Goal: Task Accomplishment & Management: Manage account settings

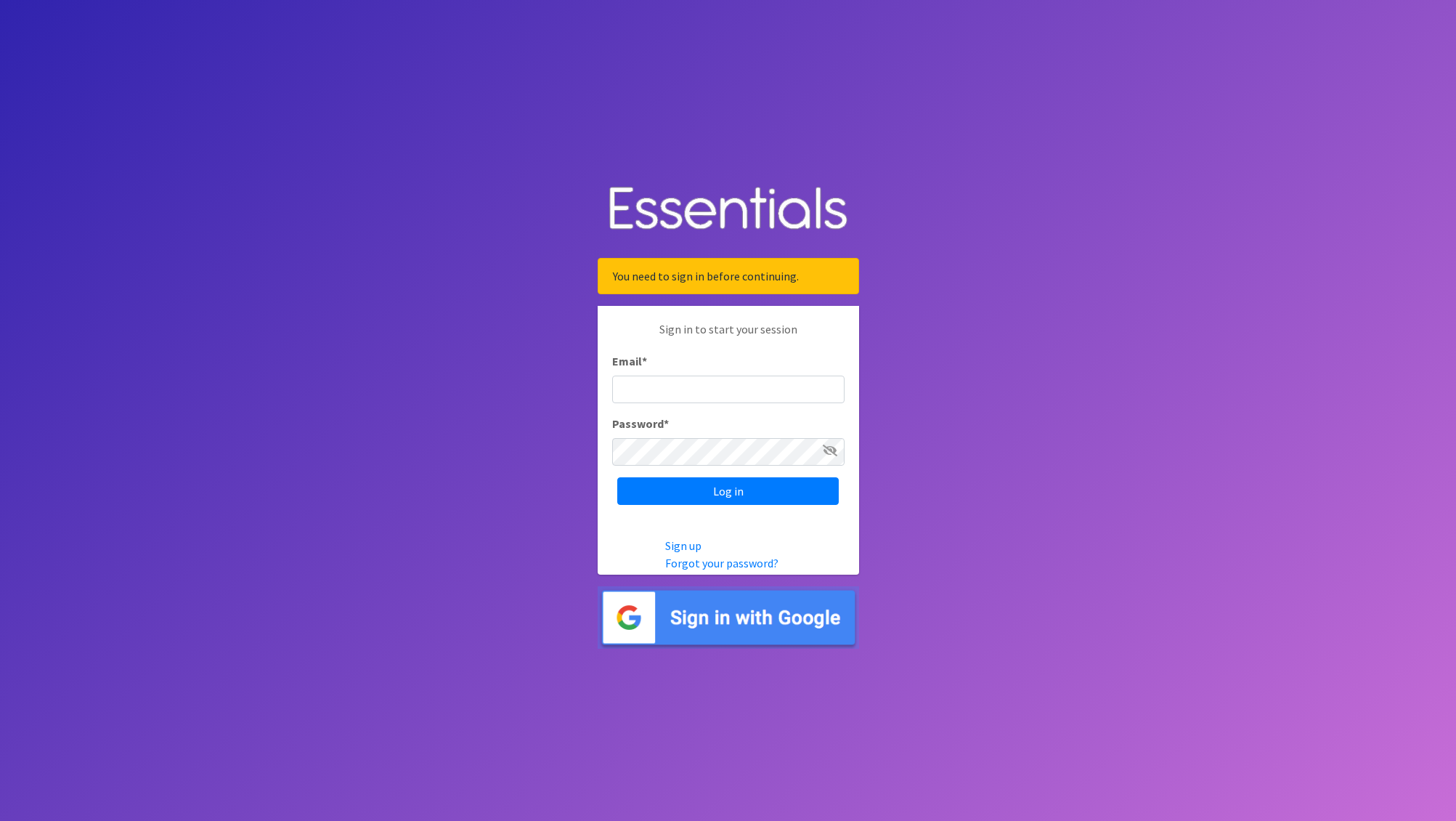
click at [632, 388] on input "Email *" at bounding box center [728, 389] width 232 height 27
type input "nick@coverdgc.org"
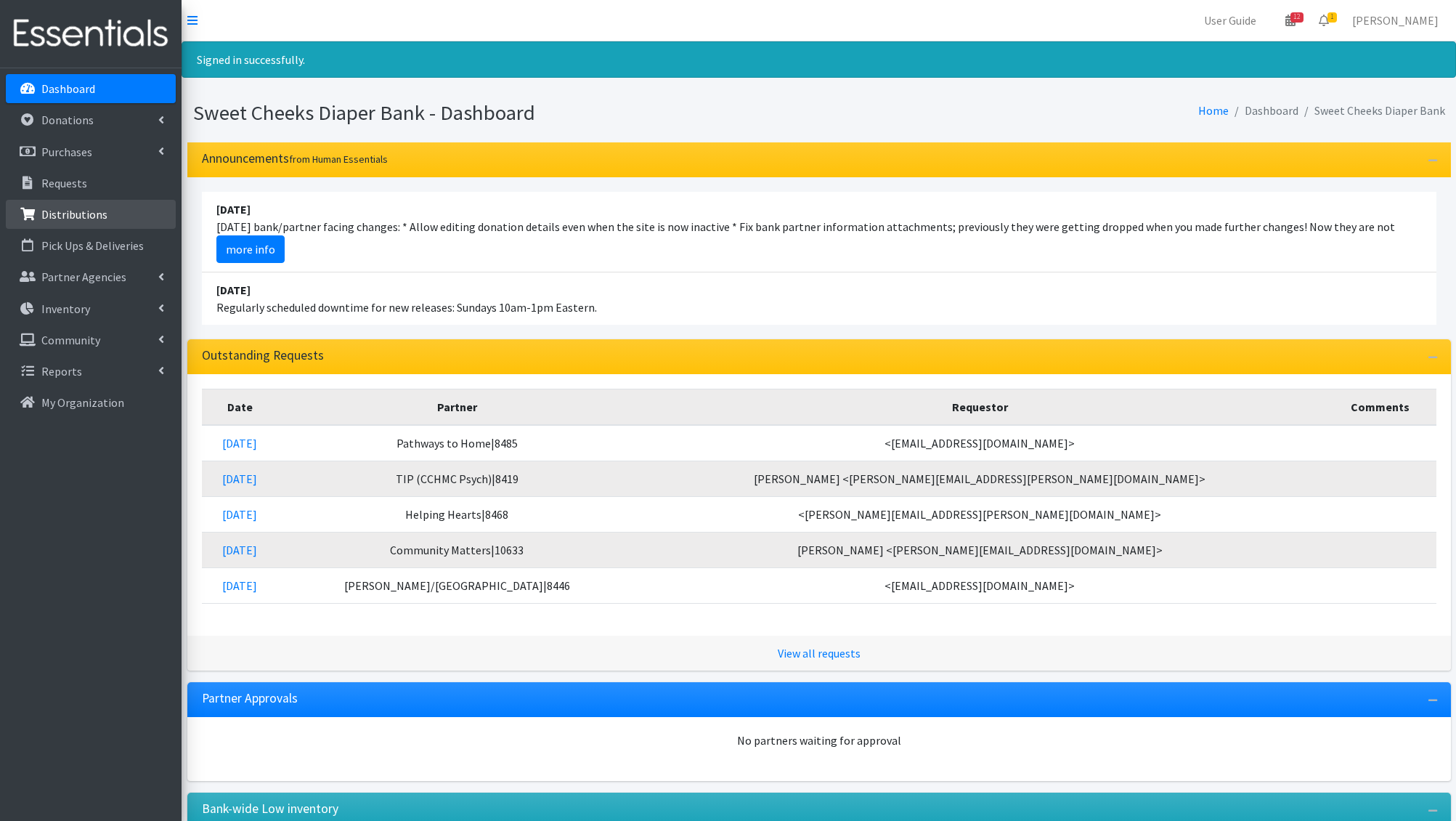
click at [92, 204] on link "Distributions" at bounding box center [91, 214] width 170 height 29
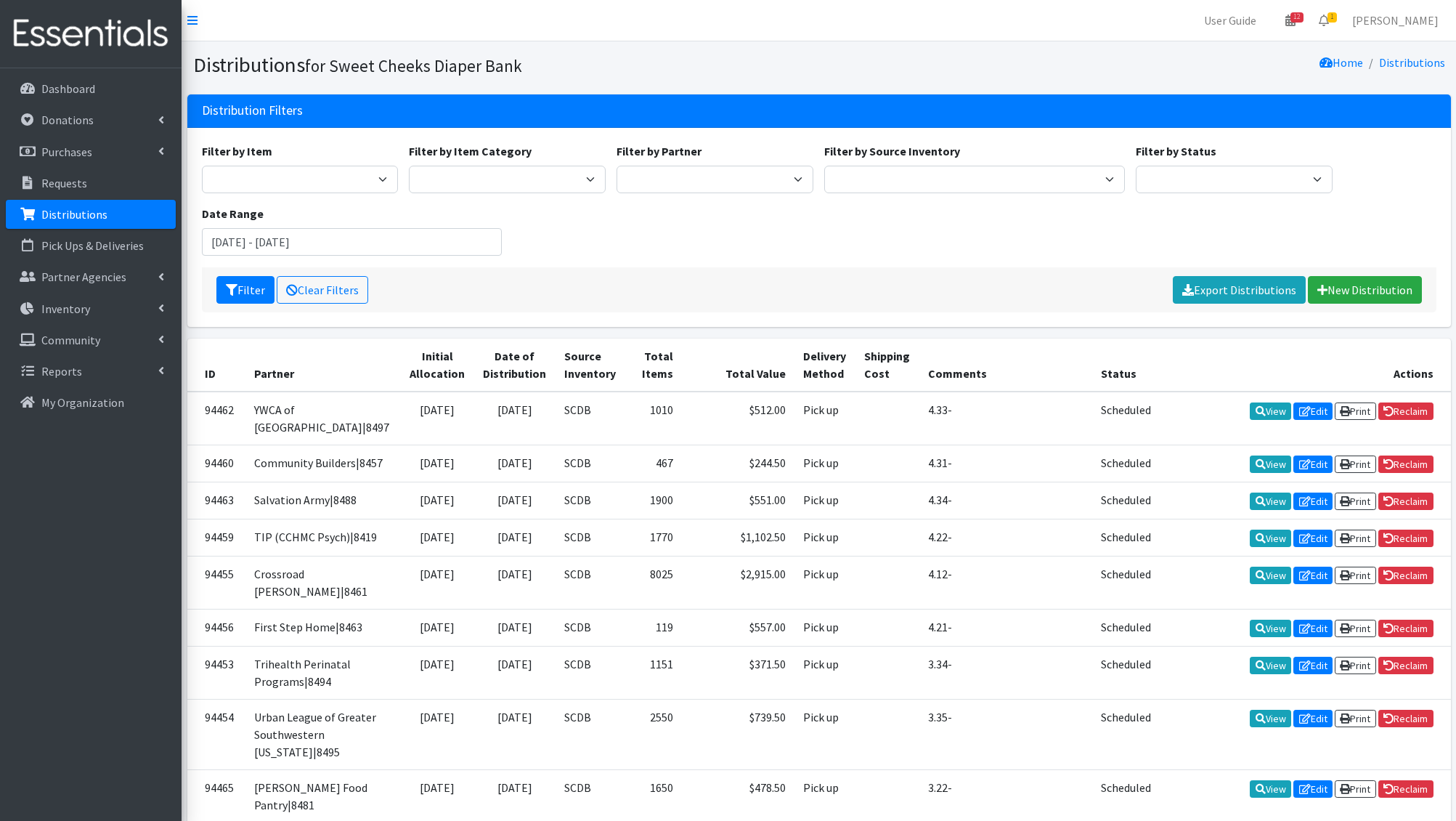
click at [770, 241] on div "Filter by Item Adult Briefs - Generic Large Adult Briefs - Generic Medium Adult…" at bounding box center [819, 205] width 1246 height 125
click at [757, 172] on select "Adams/Brown County CAA|8446 Baby Steps at St. Elizabeth|8498 Bethany House|8542…" at bounding box center [715, 179] width 197 height 27
select select "1756"
click at [617, 165] on select "Adams/Brown County CAA|8446 Baby Steps at St. Elizabeth|8498 Bethany House|8542…" at bounding box center [715, 179] width 197 height 27
click at [259, 289] on button "Filter" at bounding box center [245, 289] width 58 height 27
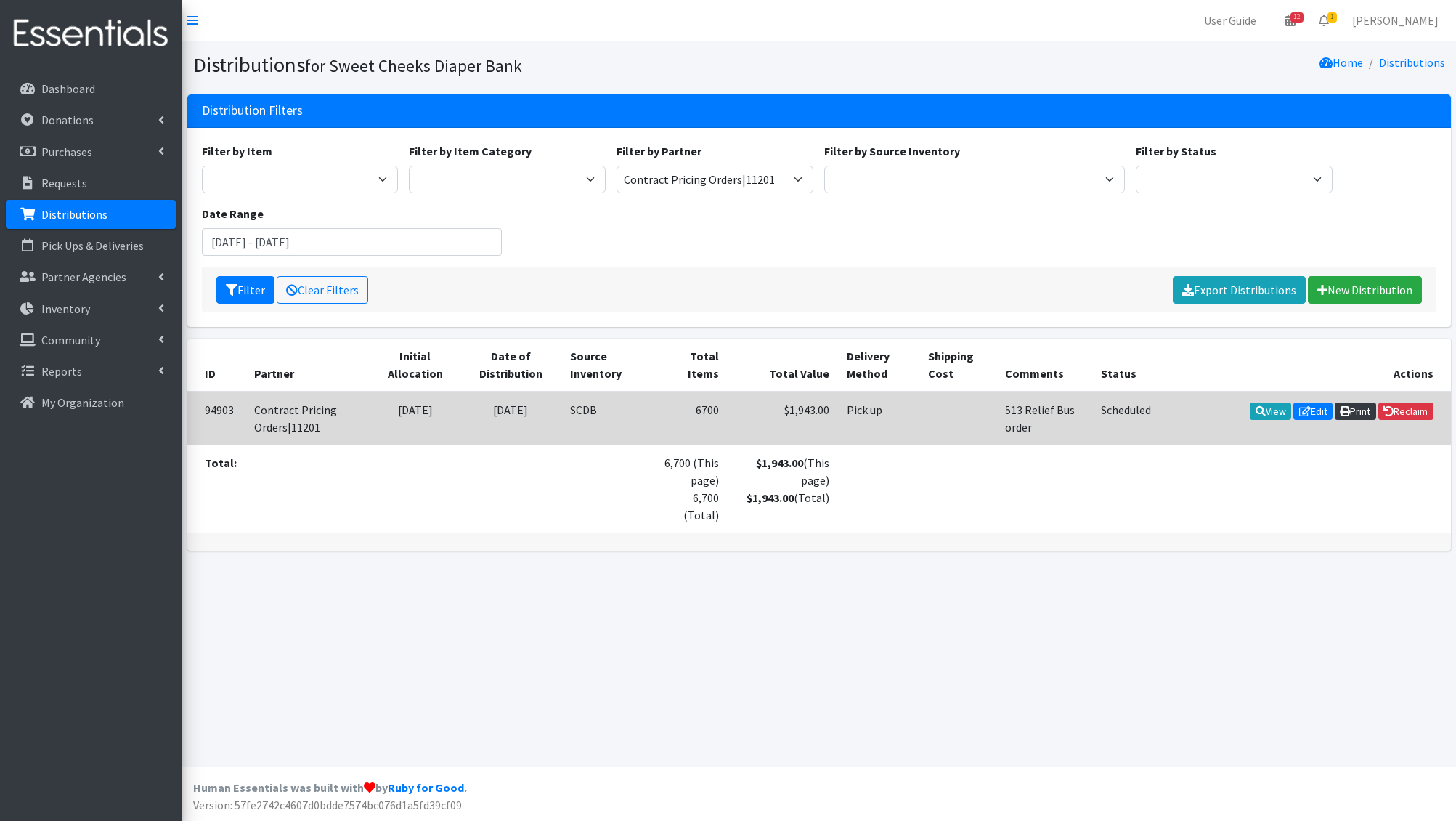
click at [1364, 409] on link "Print" at bounding box center [1356, 411] width 41 height 18
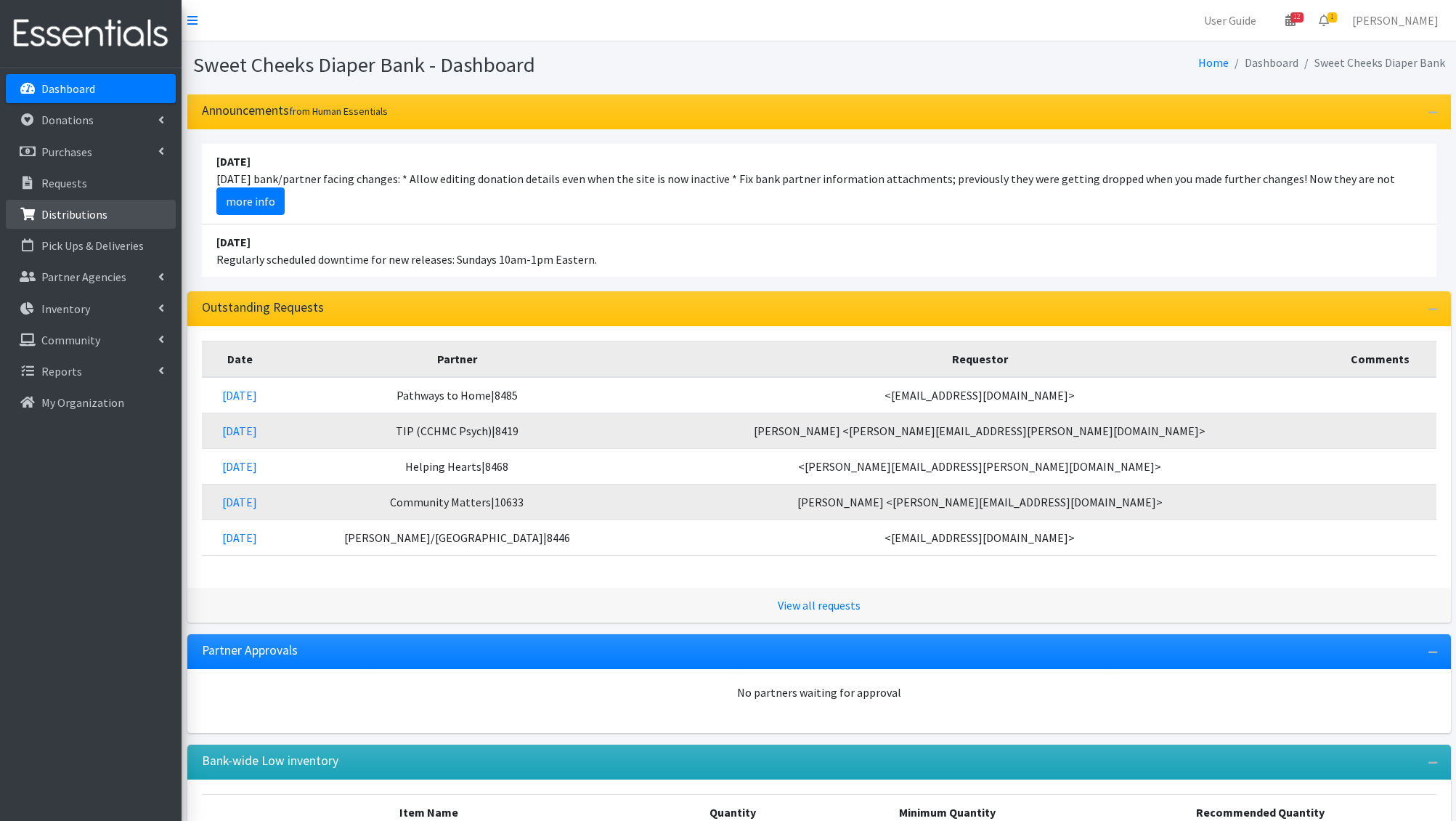
click at [81, 221] on link "Distributions" at bounding box center [91, 214] width 170 height 29
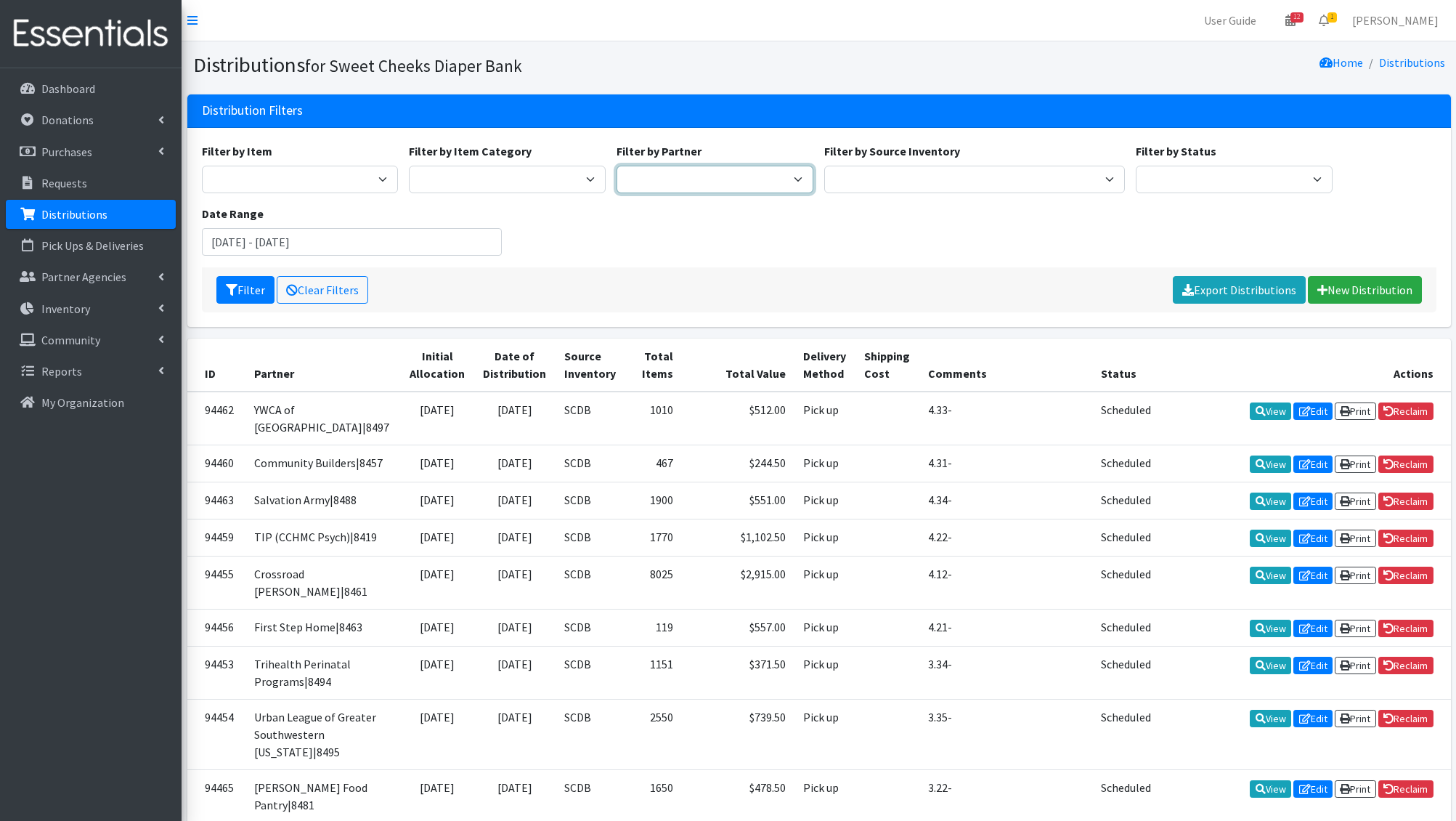
click at [745, 180] on select "Adams/Brown County CAA|8446 Baby Steps at St. Elizabeth|8498 Bethany House|8542…" at bounding box center [715, 179] width 197 height 27
select select "38"
click at [617, 165] on select "Adams/Brown County CAA|8446 Baby Steps at St. Elizabeth|8498 Bethany House|8542…" at bounding box center [715, 179] width 197 height 27
click at [251, 286] on button "Filter" at bounding box center [245, 289] width 58 height 27
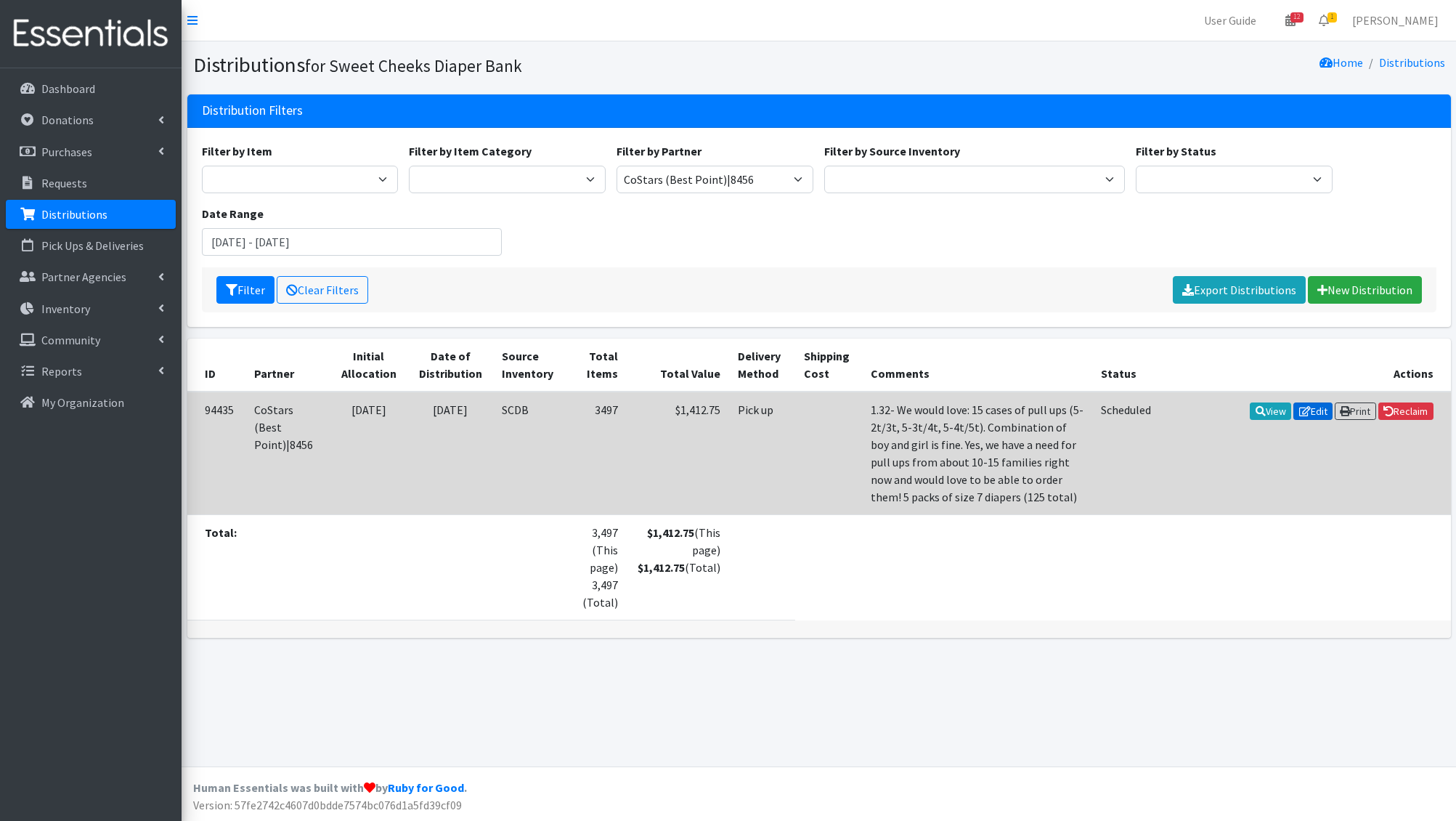
click at [1306, 410] on link "Edit" at bounding box center [1313, 411] width 39 height 18
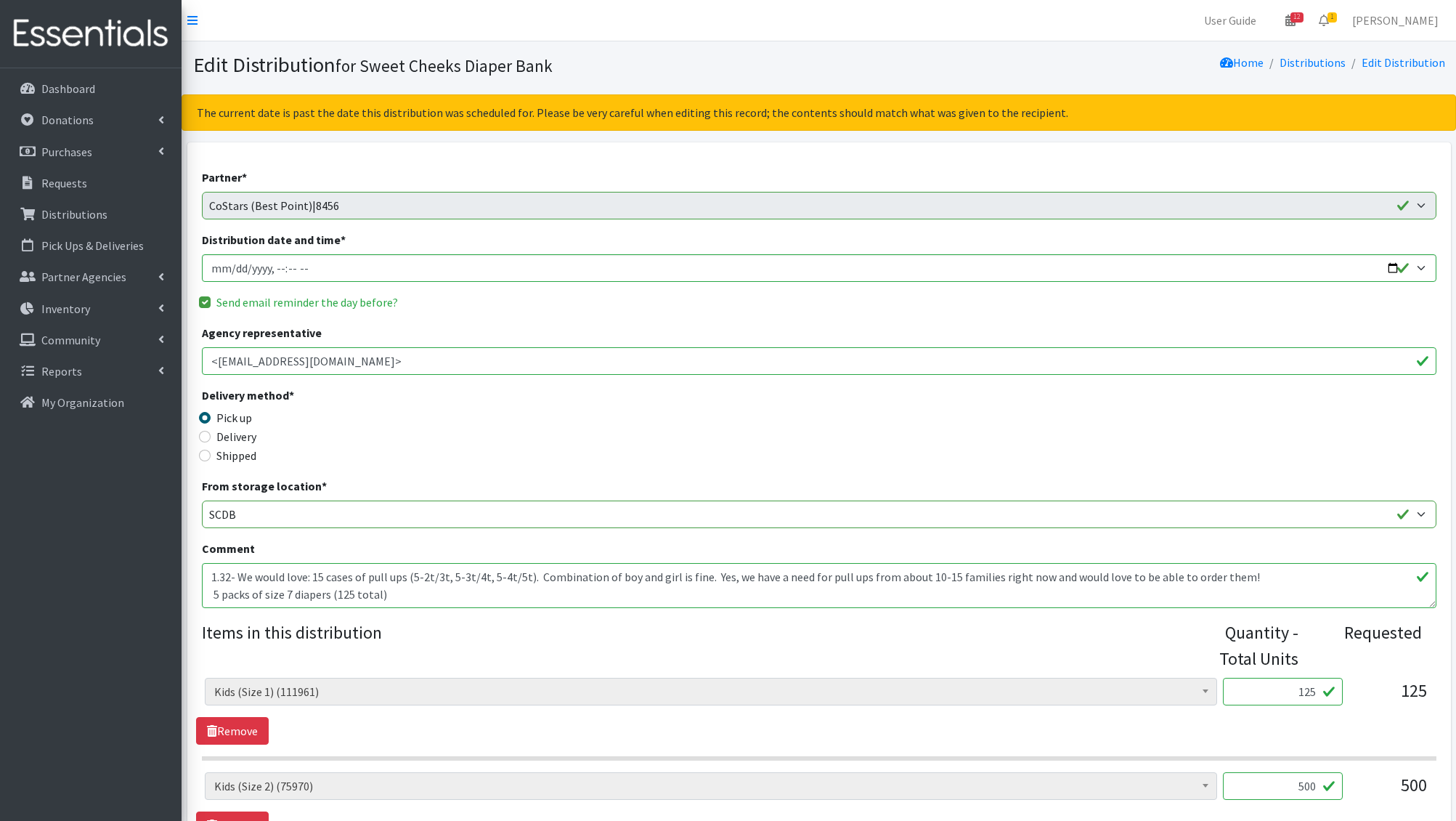
scroll to position [1299, 0]
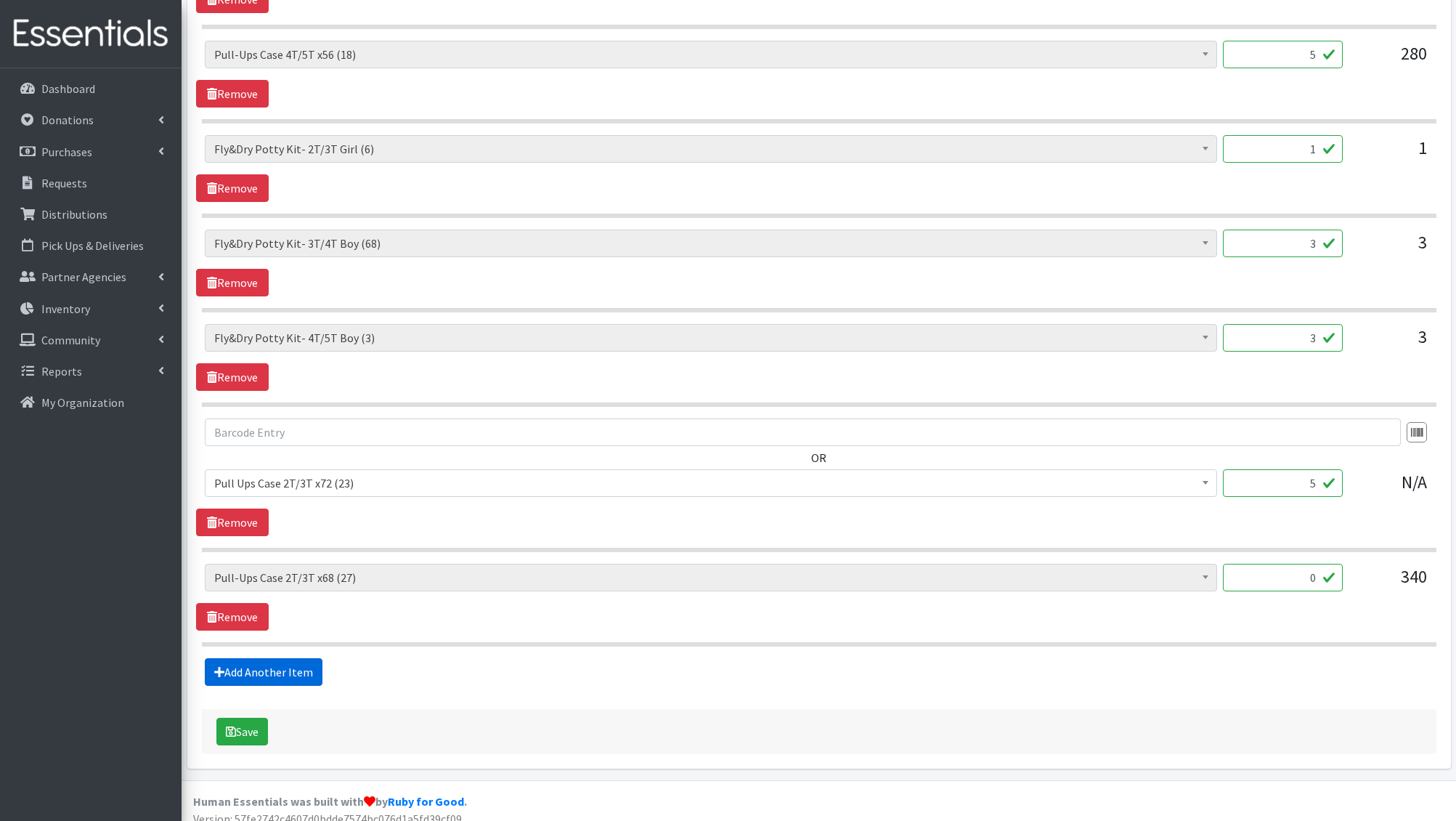
click at [283, 659] on link "Add Another Item" at bounding box center [263, 672] width 117 height 27
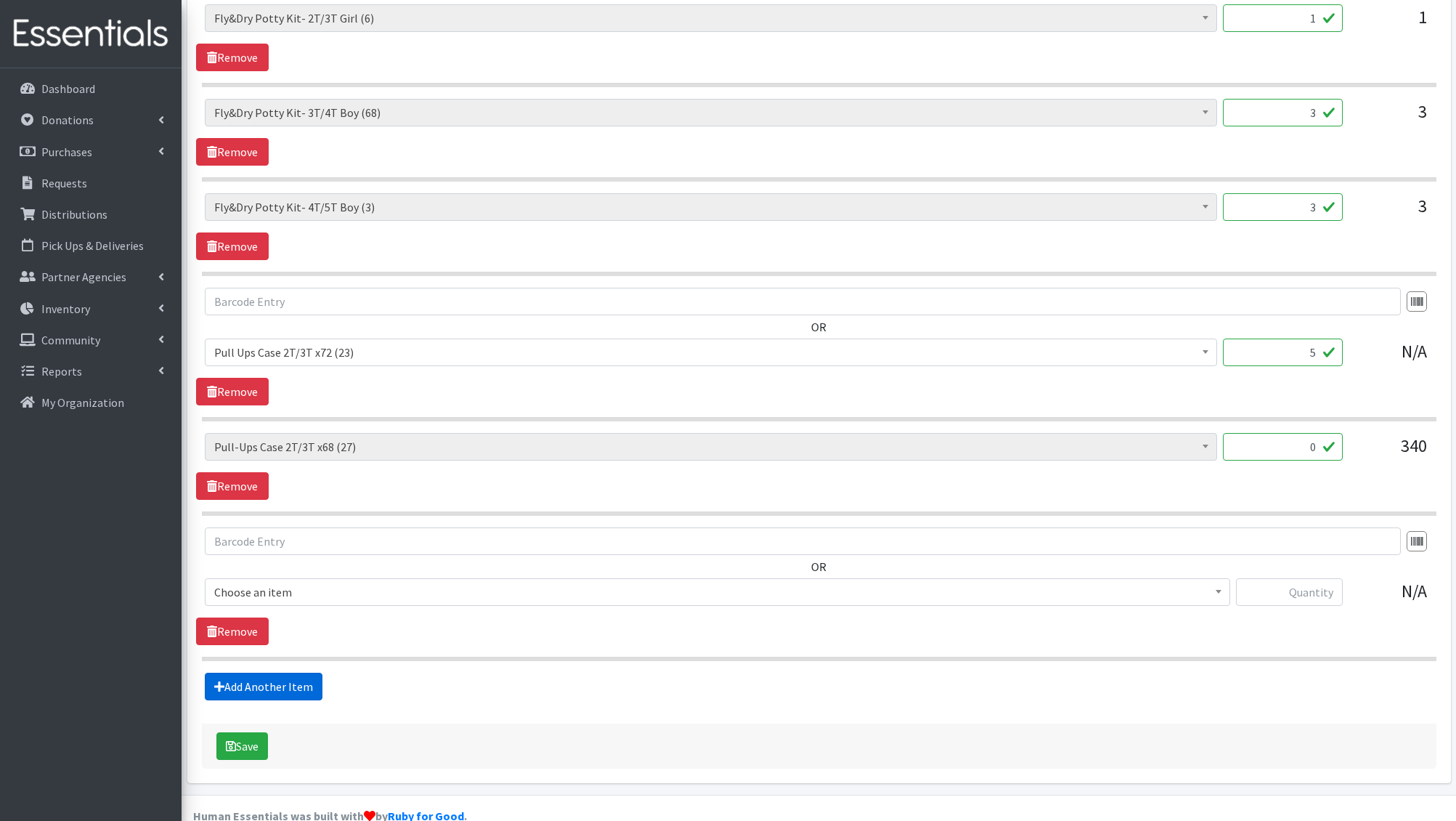
scroll to position [1443, 0]
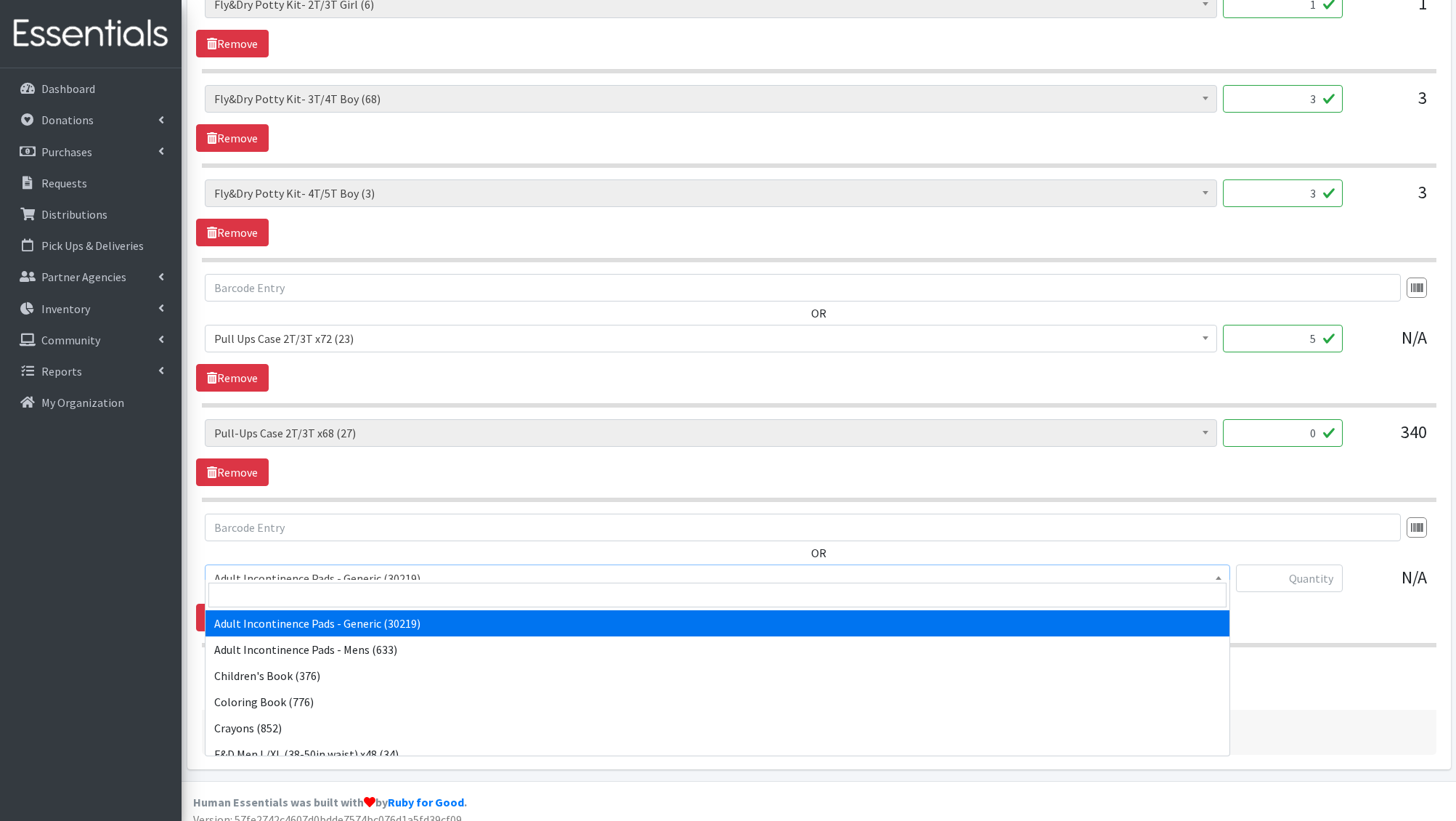
click at [288, 565] on span "Adult Incontinence Pads - Generic (30219)" at bounding box center [718, 578] width 1026 height 27
click at [263, 591] on input "search" at bounding box center [717, 594] width 1018 height 24
type input "e 7"
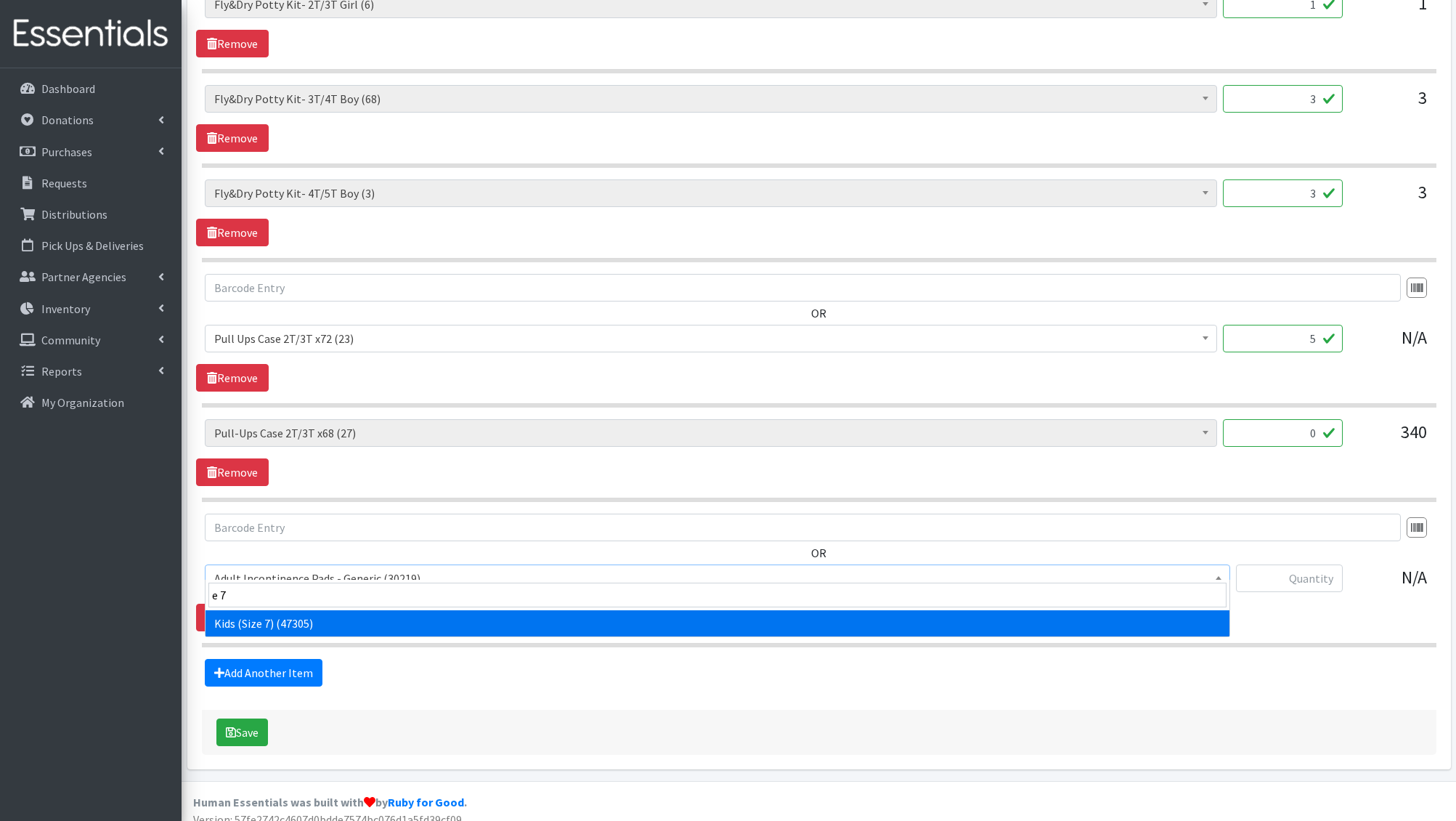
select select "6314"
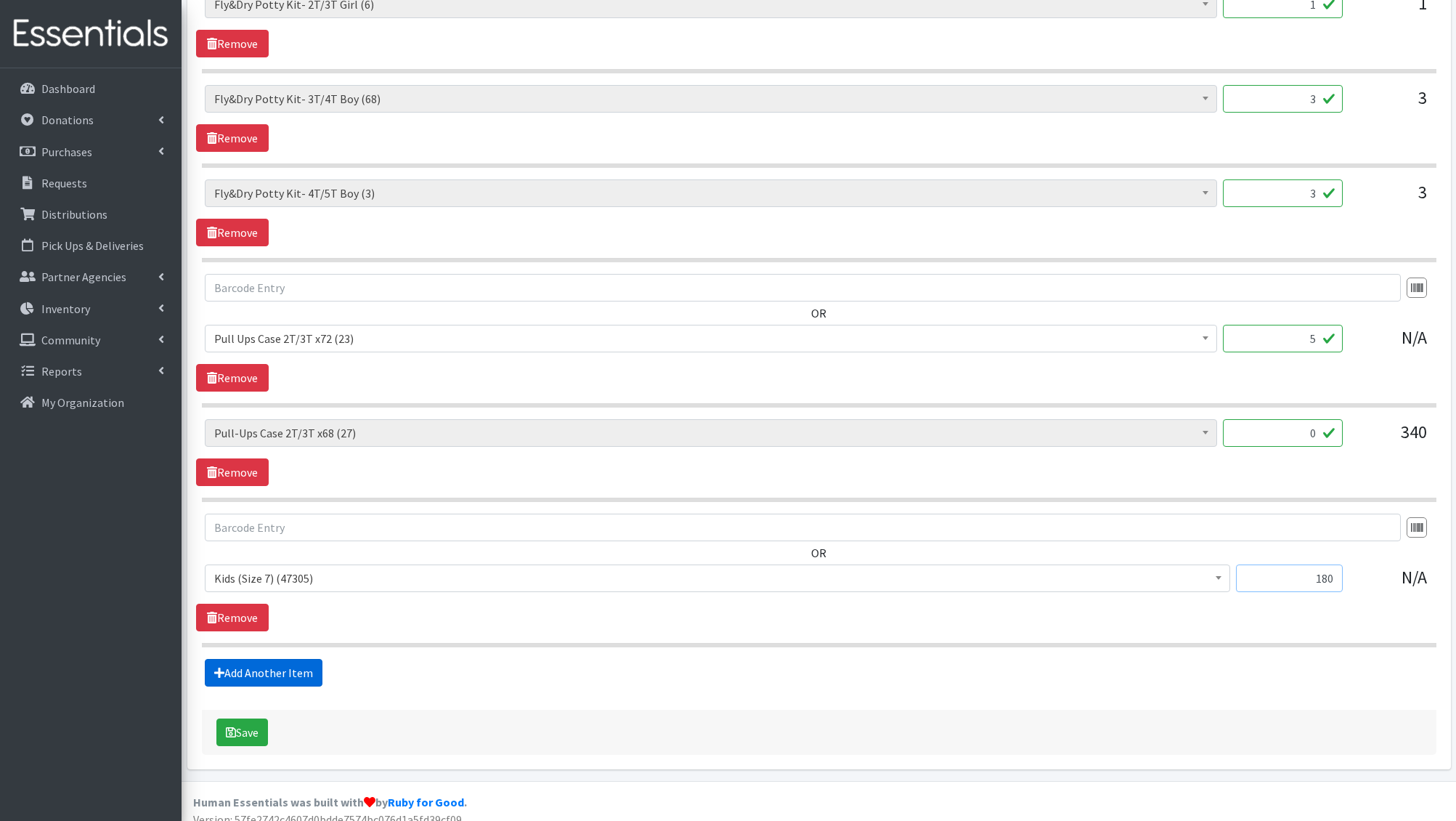
type input "180"
click at [309, 664] on link "Add Another Item" at bounding box center [263, 673] width 117 height 27
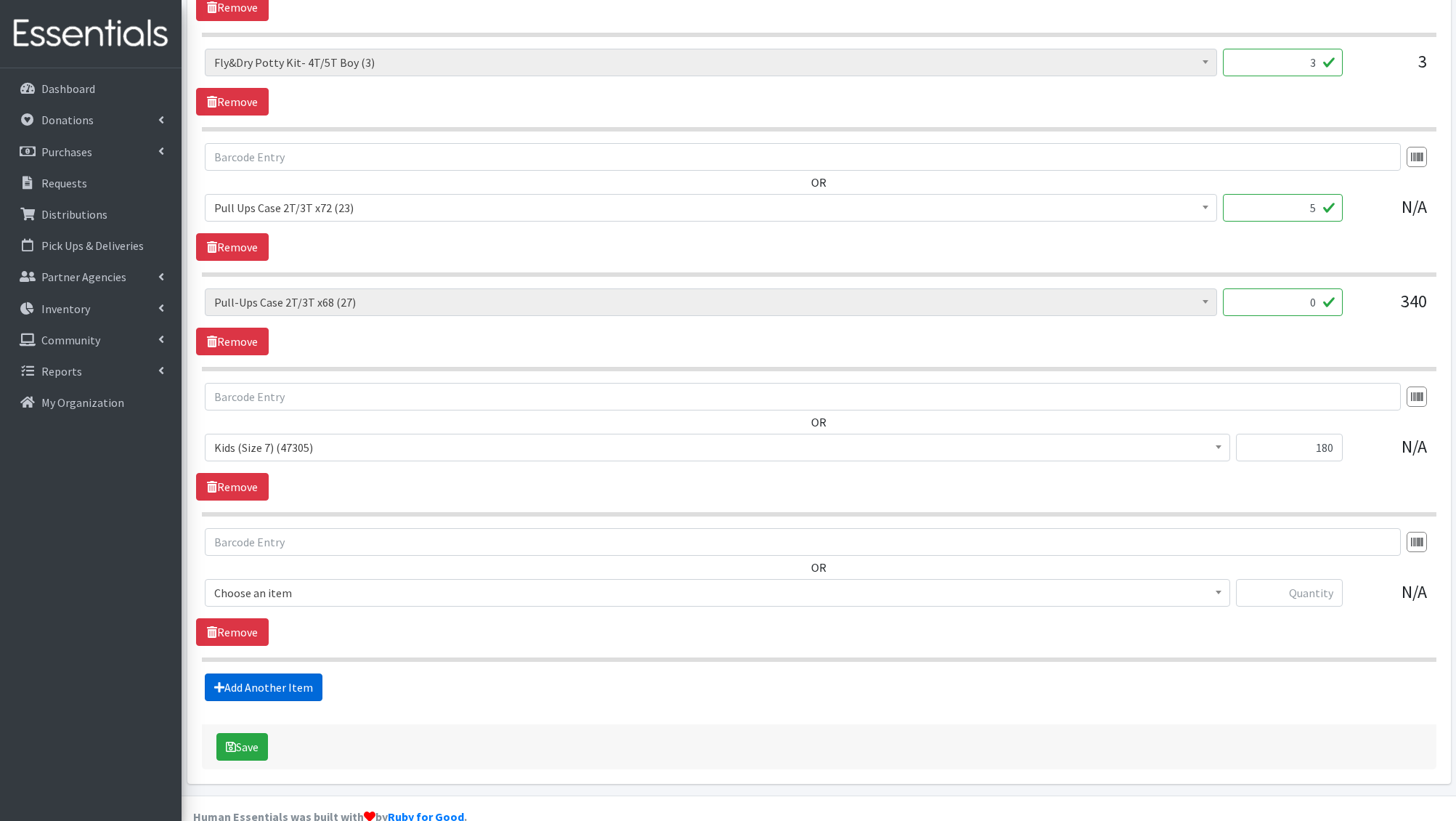
scroll to position [1587, 0]
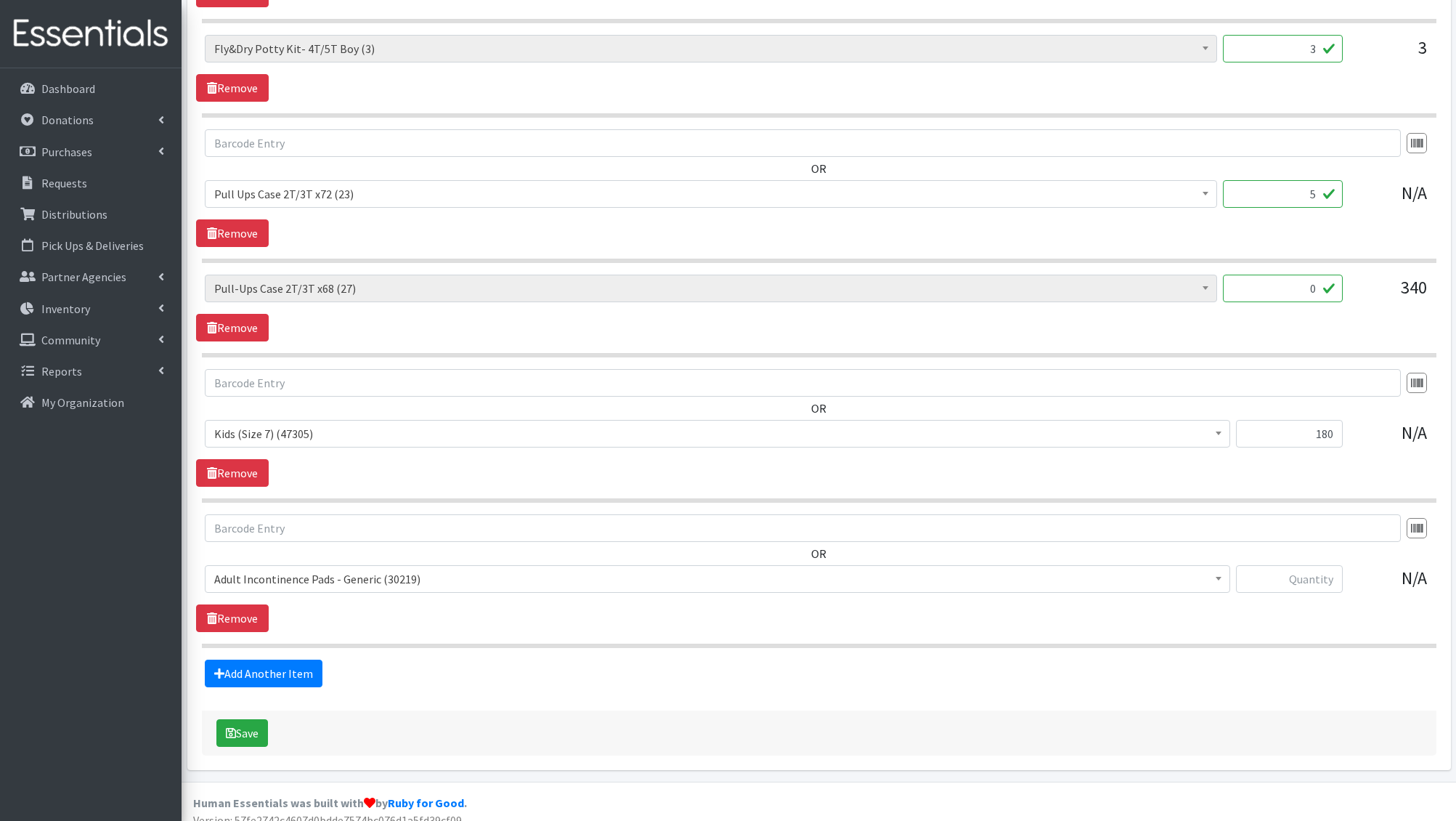
click at [297, 569] on span "Adult Incontinence Pads - Generic (30219)" at bounding box center [717, 580] width 1007 height 21
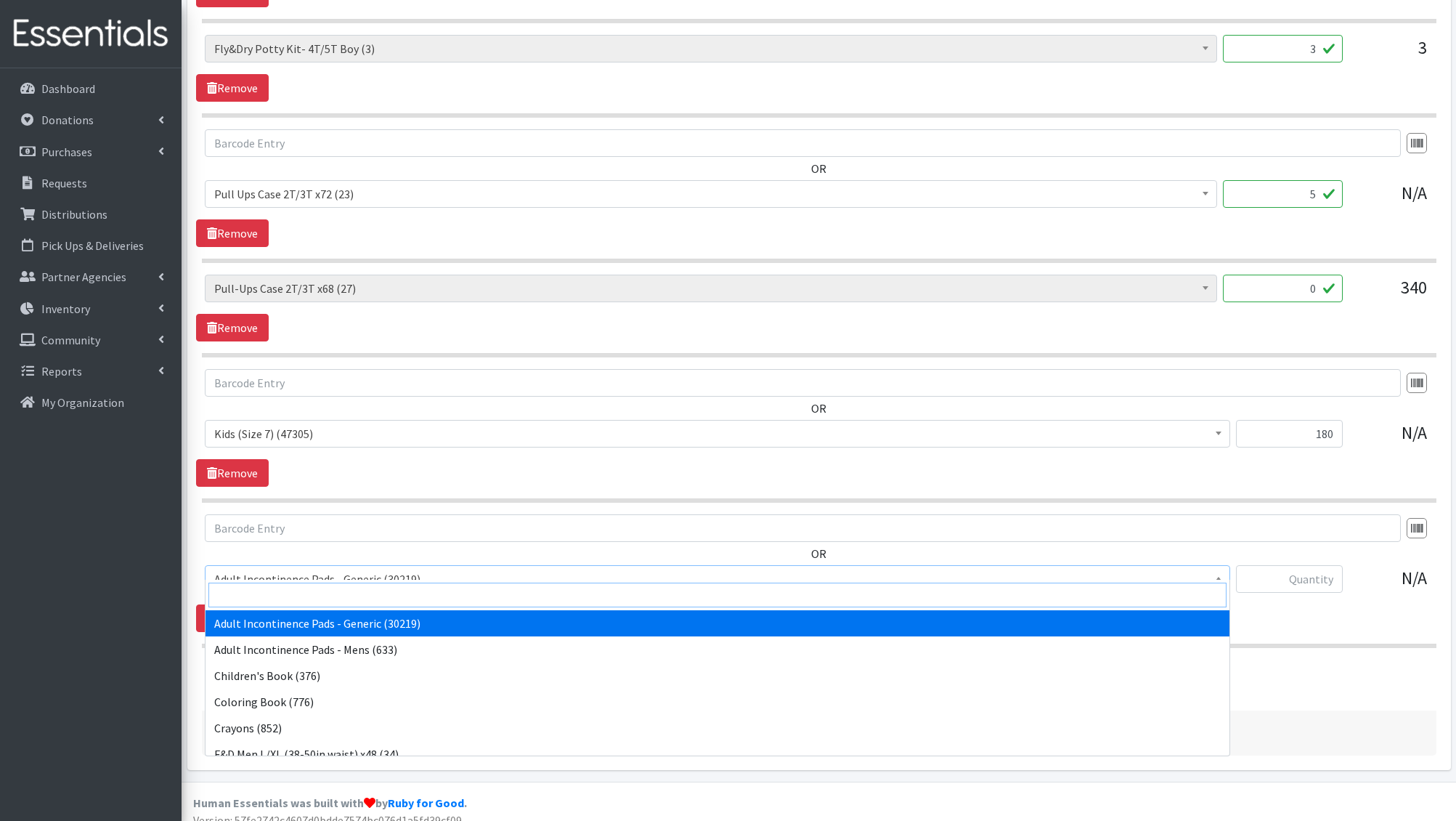
click at [291, 589] on input "search" at bounding box center [717, 594] width 1018 height 24
type input "liners"
select select "1405"
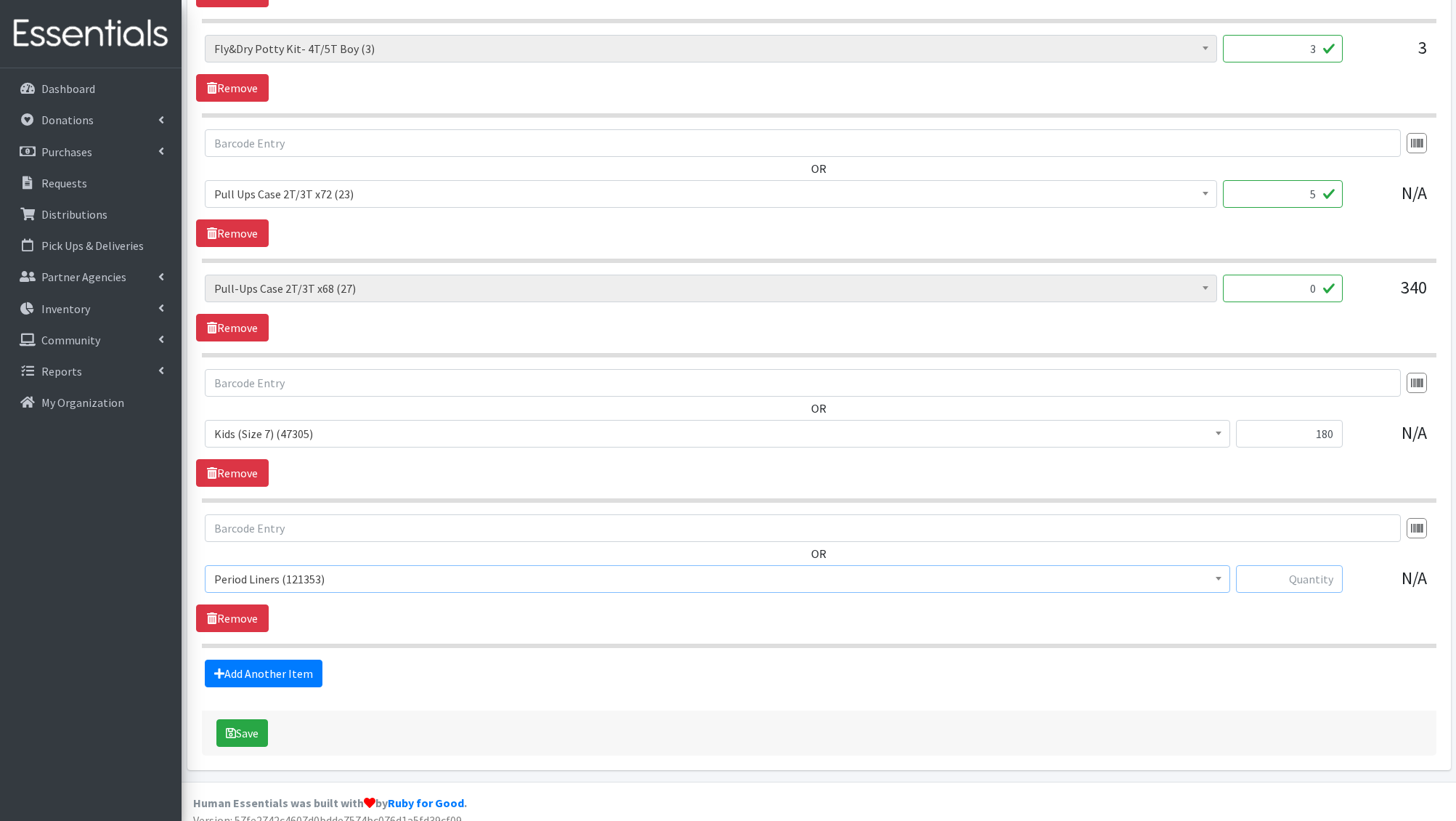
click at [1322, 566] on input "text" at bounding box center [1289, 579] width 107 height 27
type input "180"
click at [307, 660] on link "Add Another Item" at bounding box center [263, 673] width 117 height 27
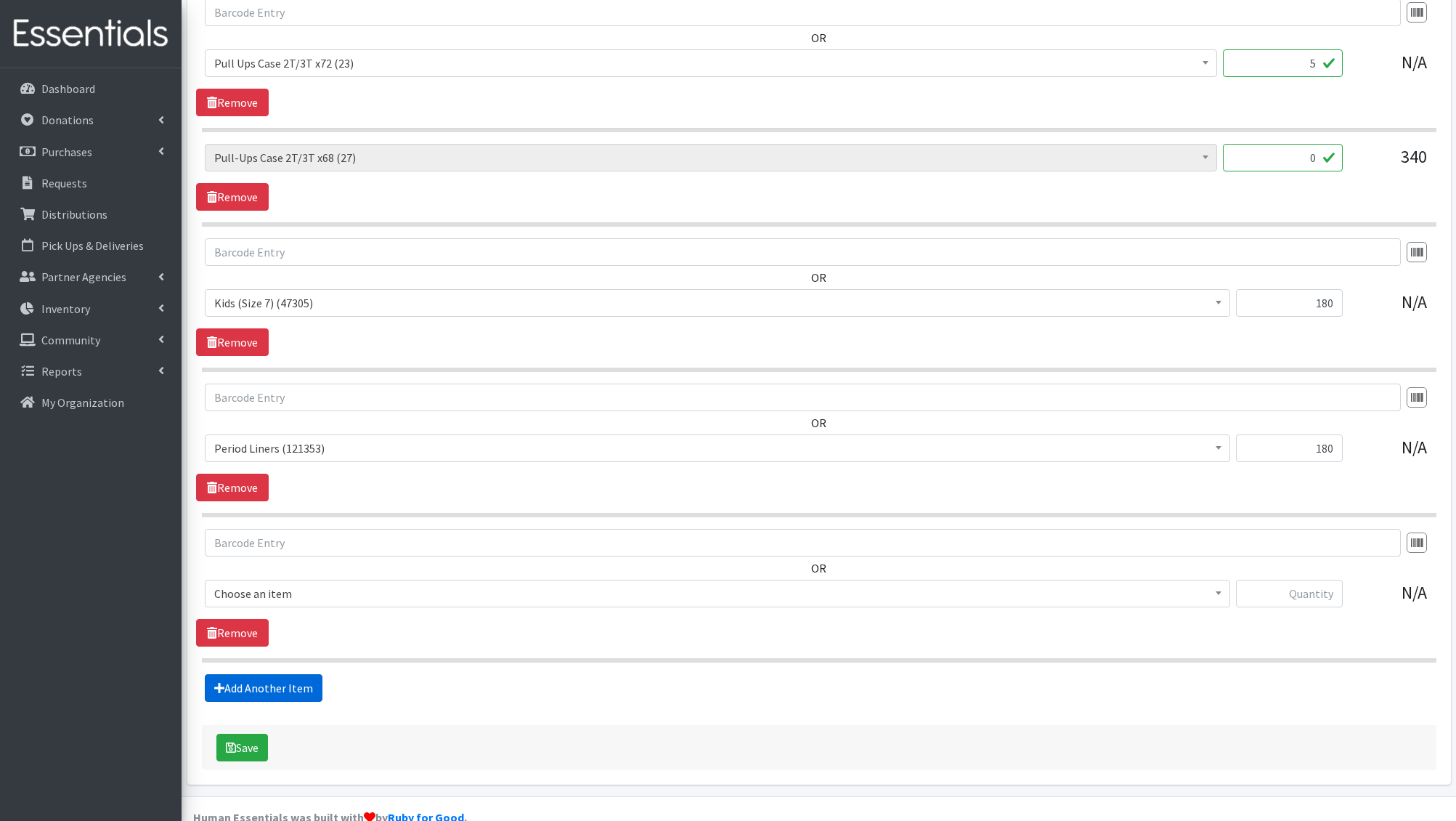
scroll to position [1731, 0]
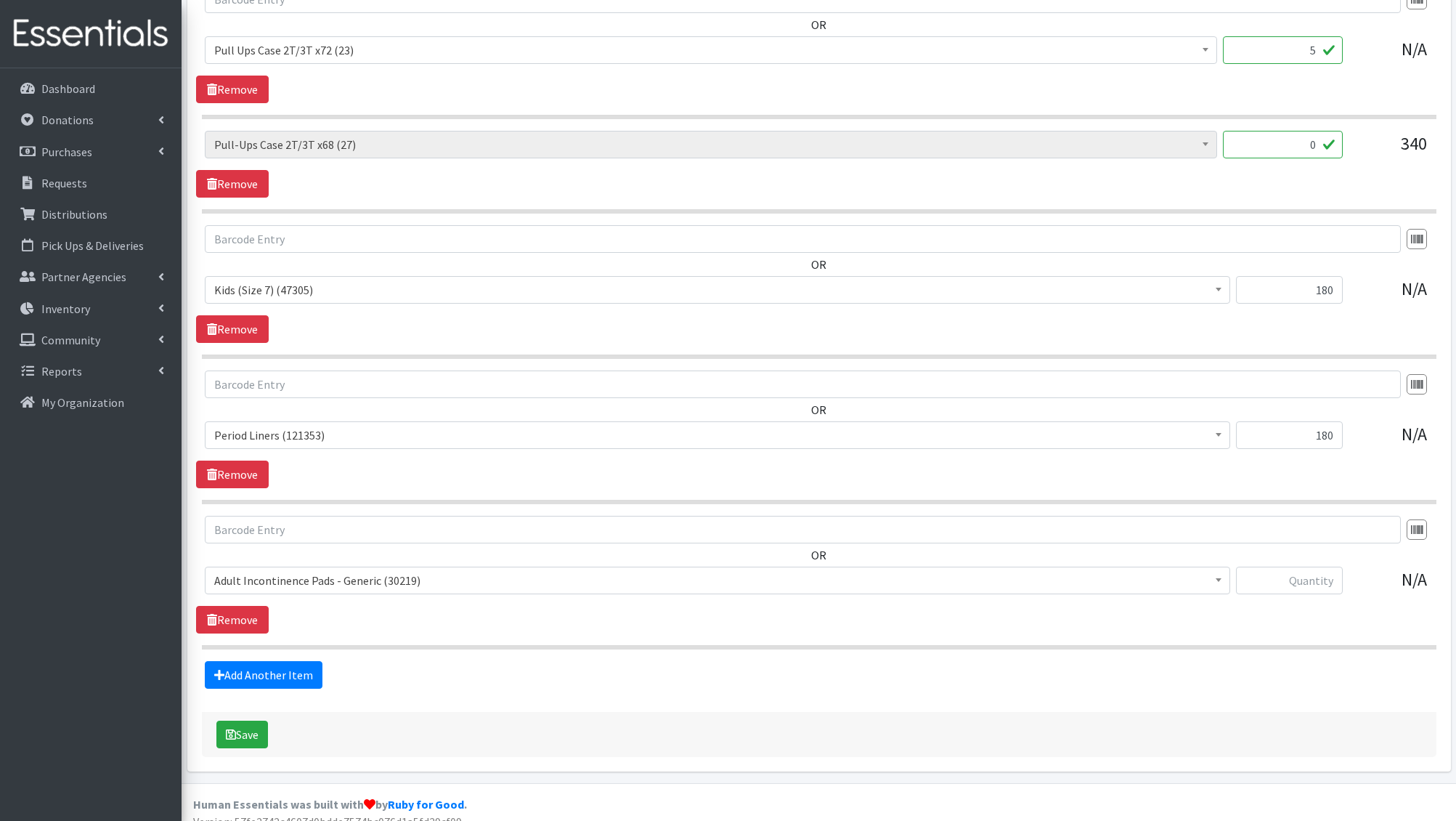
click at [315, 572] on span "Adult Incontinence Pads - Generic (30219)" at bounding box center [717, 581] width 1007 height 21
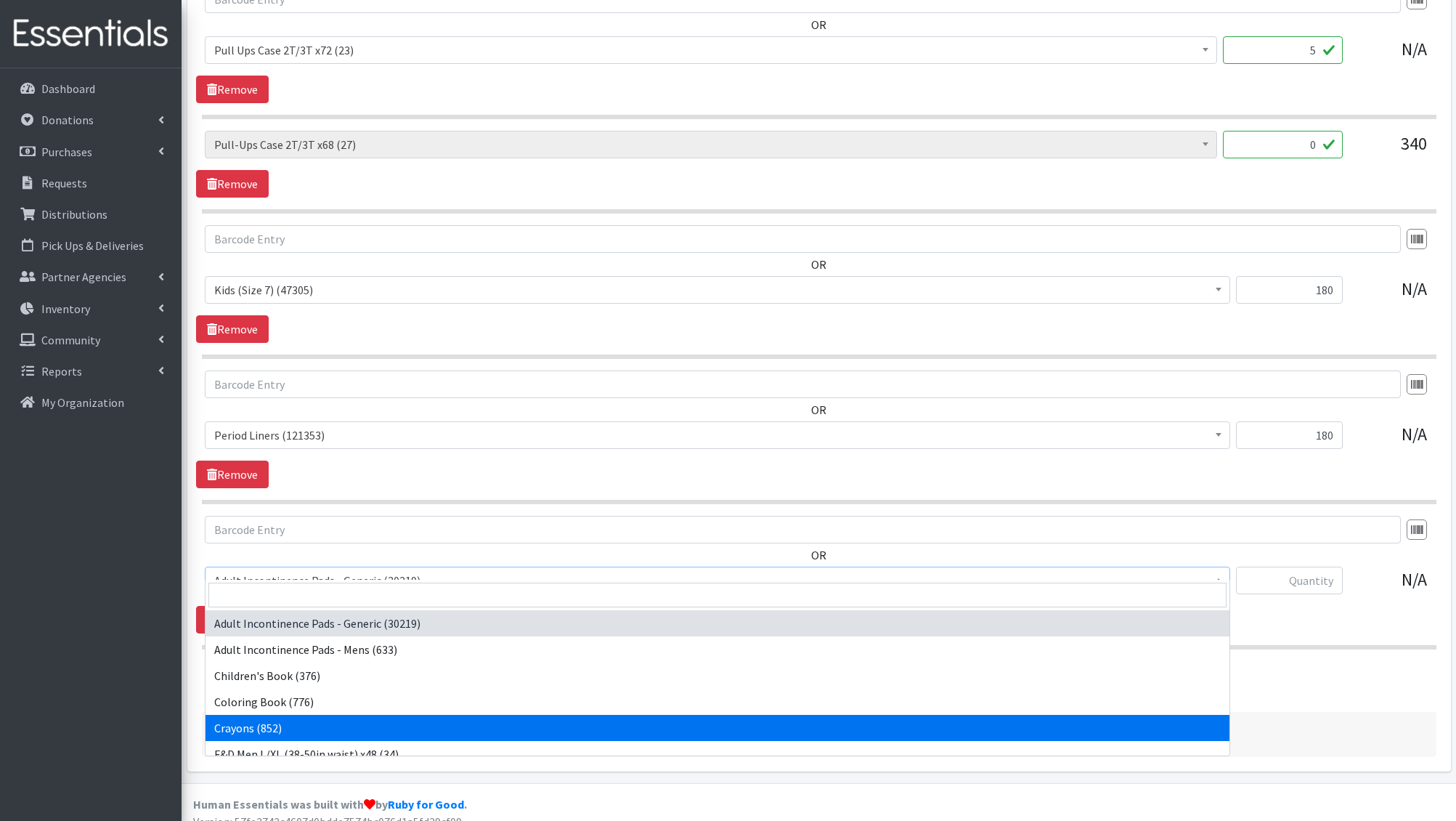
select select "4019"
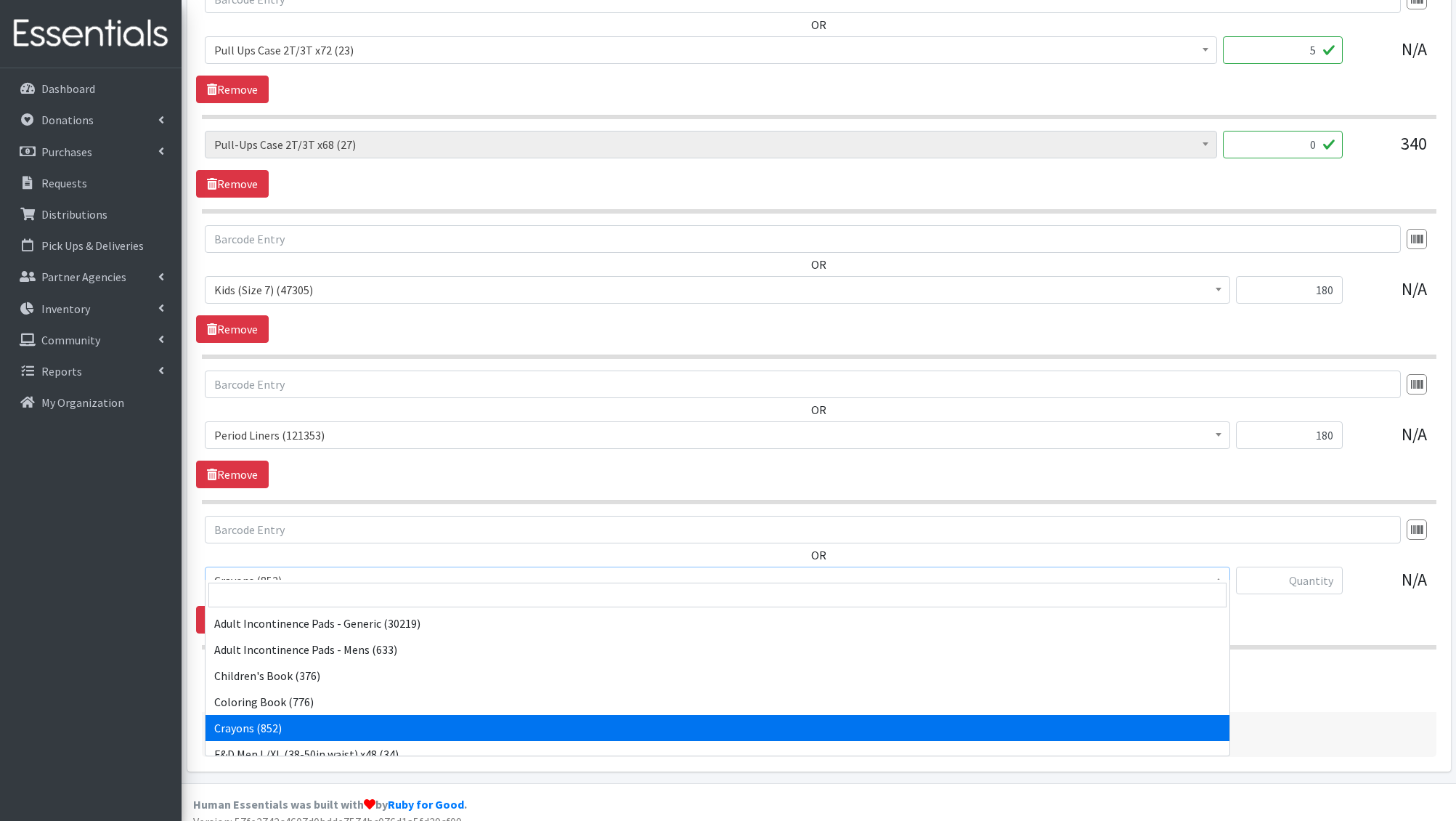
click at [269, 571] on span "Crayons (852)" at bounding box center [717, 581] width 1007 height 21
click at [269, 590] on input "search" at bounding box center [717, 594] width 1018 height 24
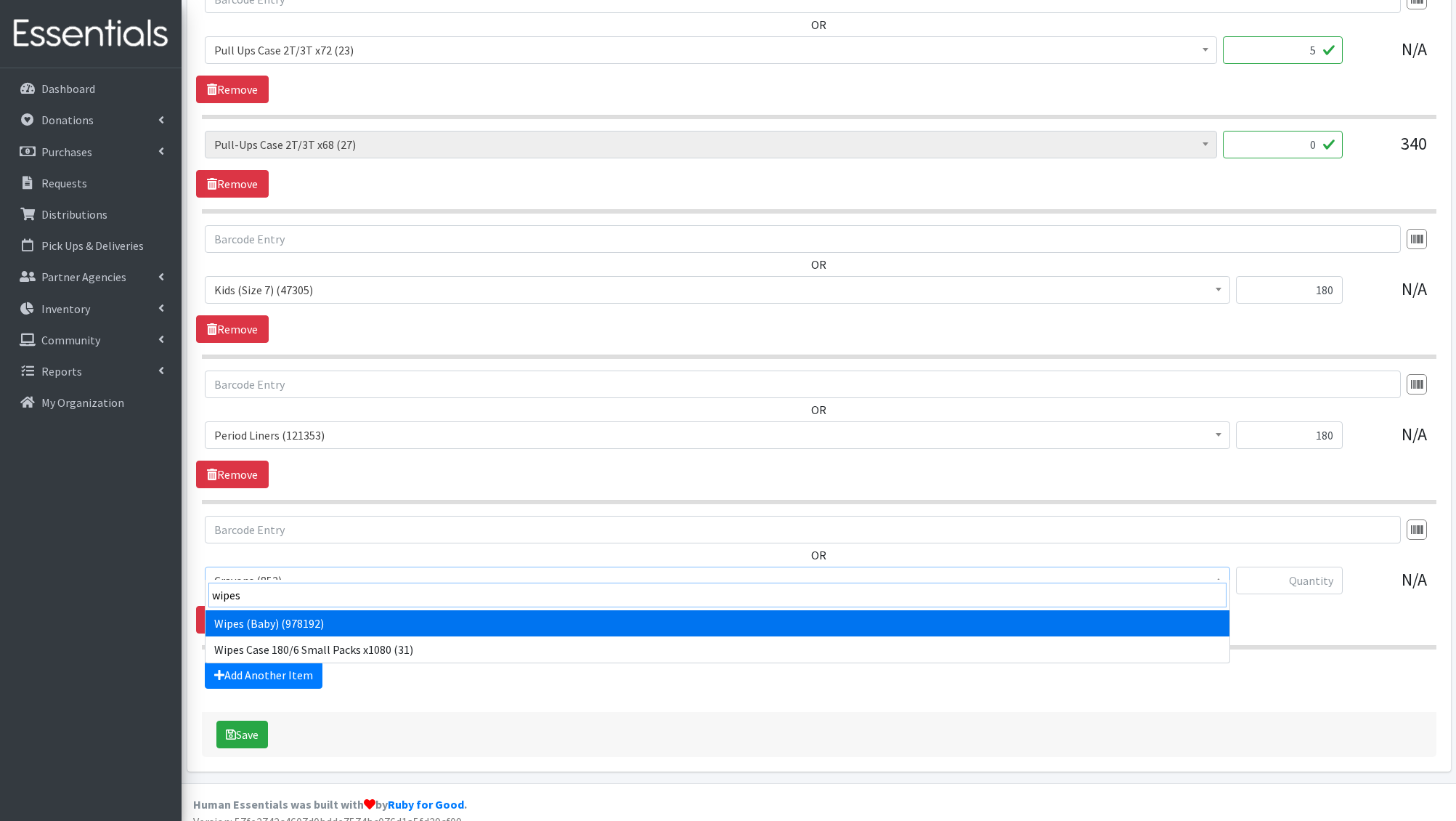
type input "wipes"
select select "1205"
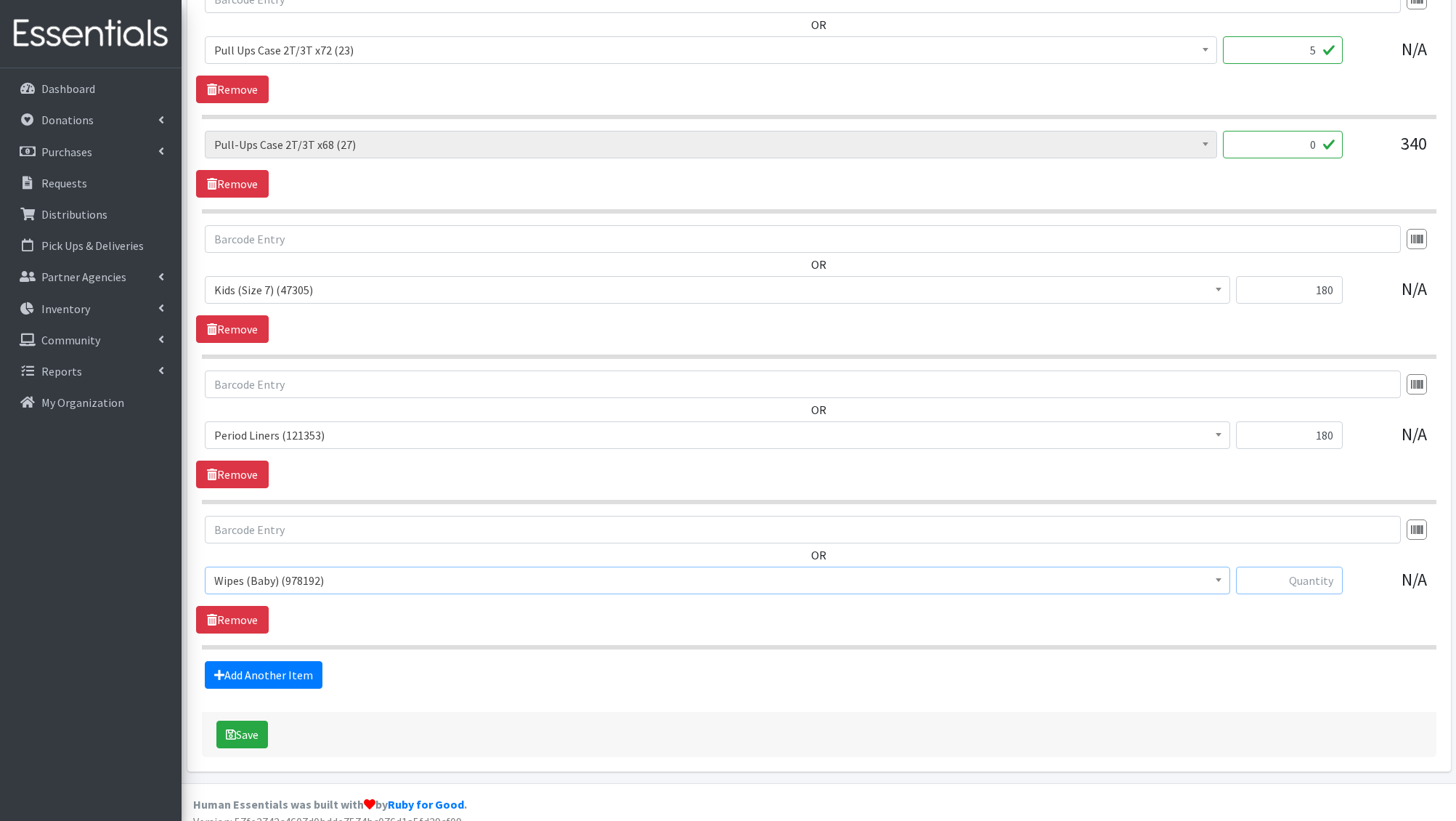
click at [1275, 567] on input "text" at bounding box center [1289, 580] width 107 height 27
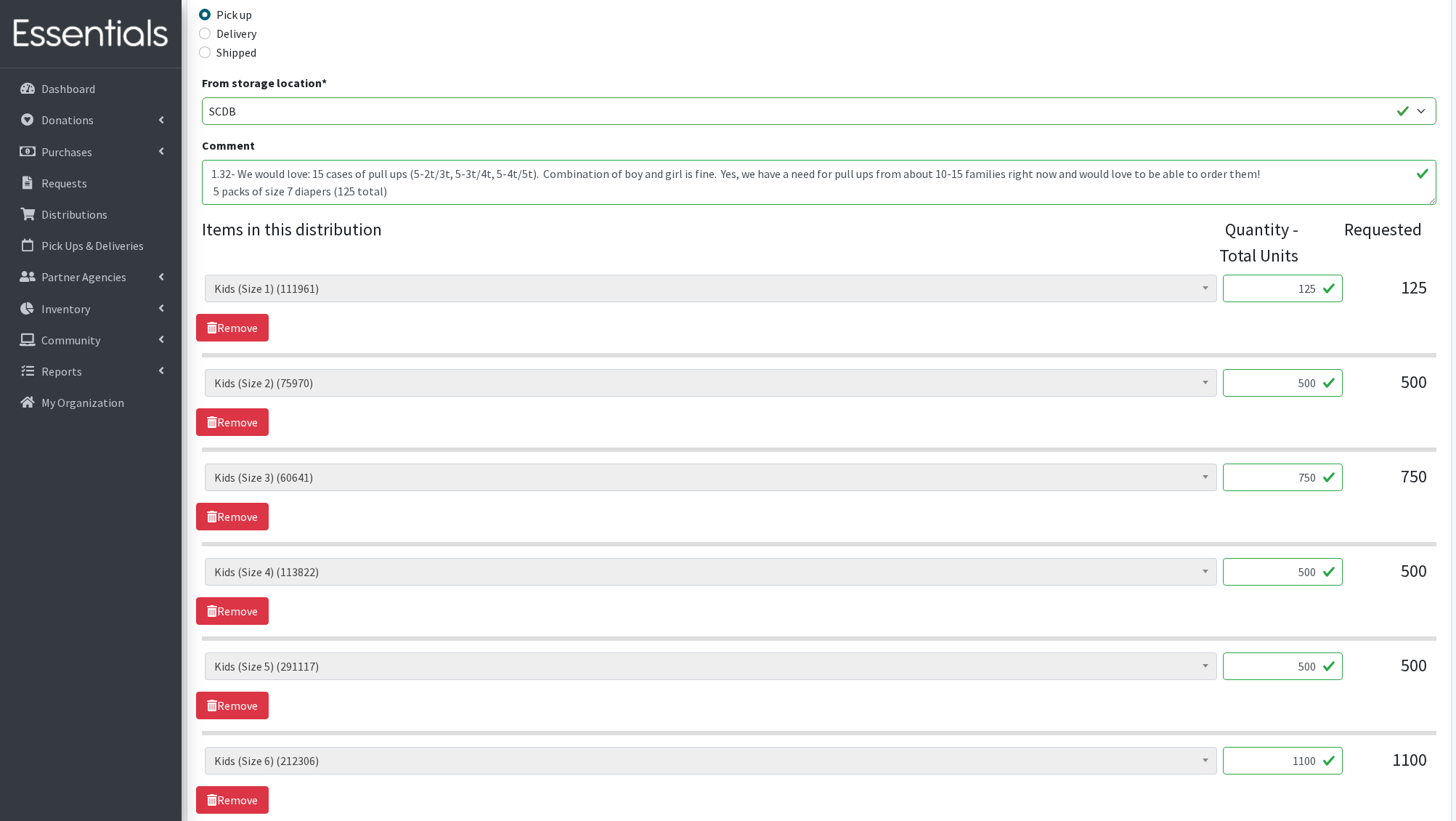
scroll to position [205, 0]
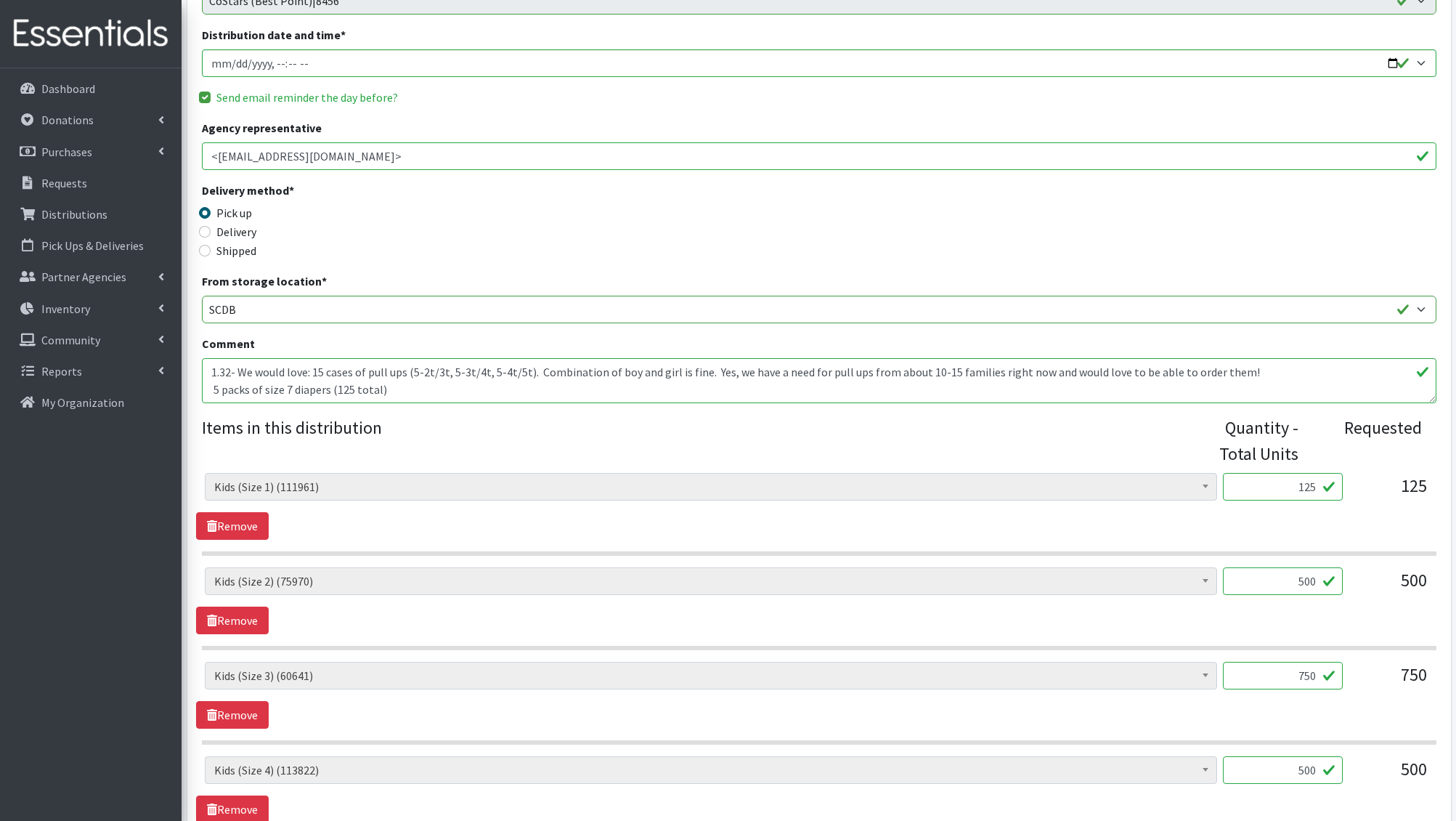
type input "800"
click at [238, 372] on textarea "1.32- We would love: 15 cases of pull ups (5-2t/3t, 5-3t/4t, 5-4t/5t). Combinat…" at bounding box center [819, 380] width 1235 height 45
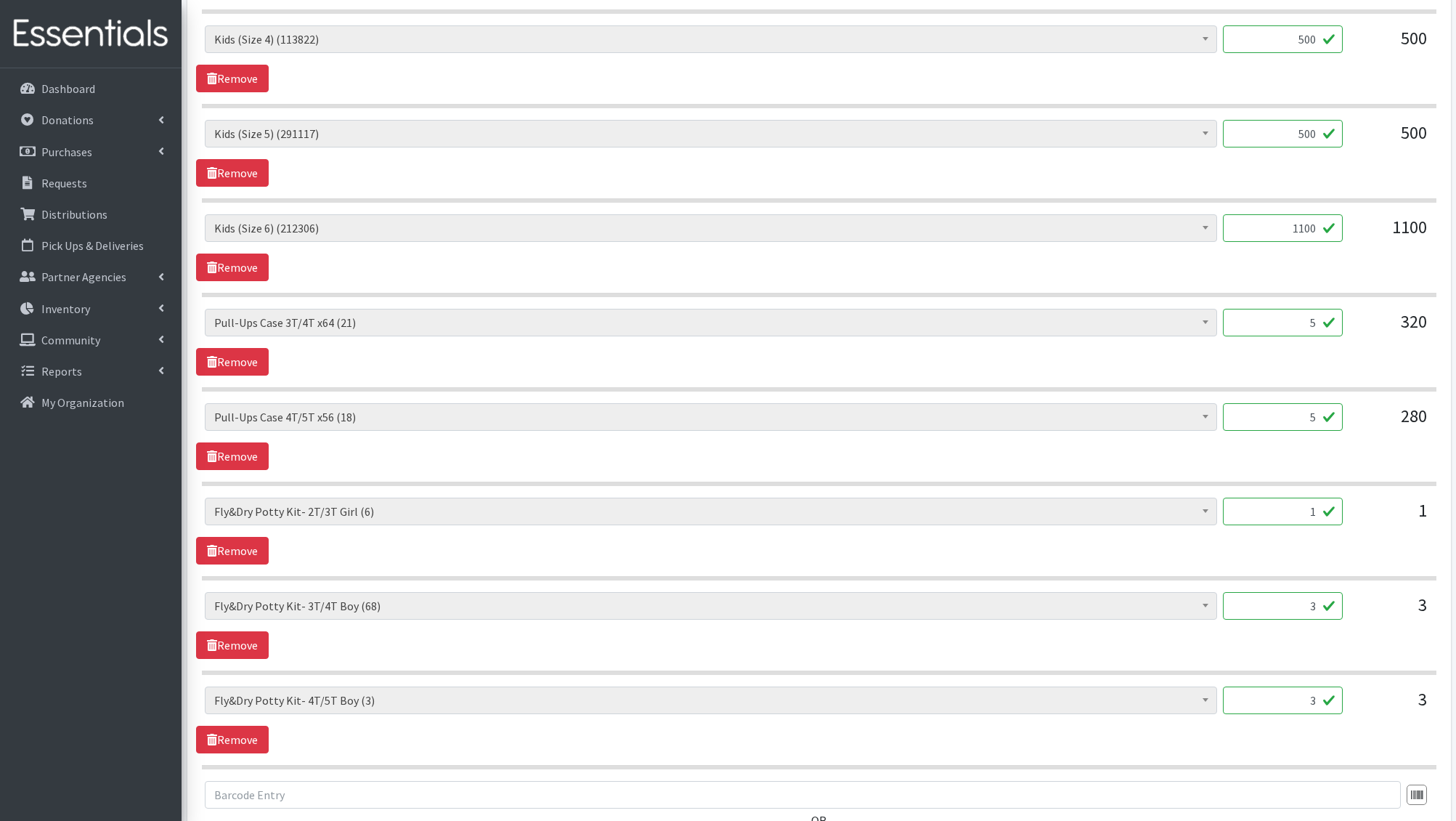
scroll to position [1731, 0]
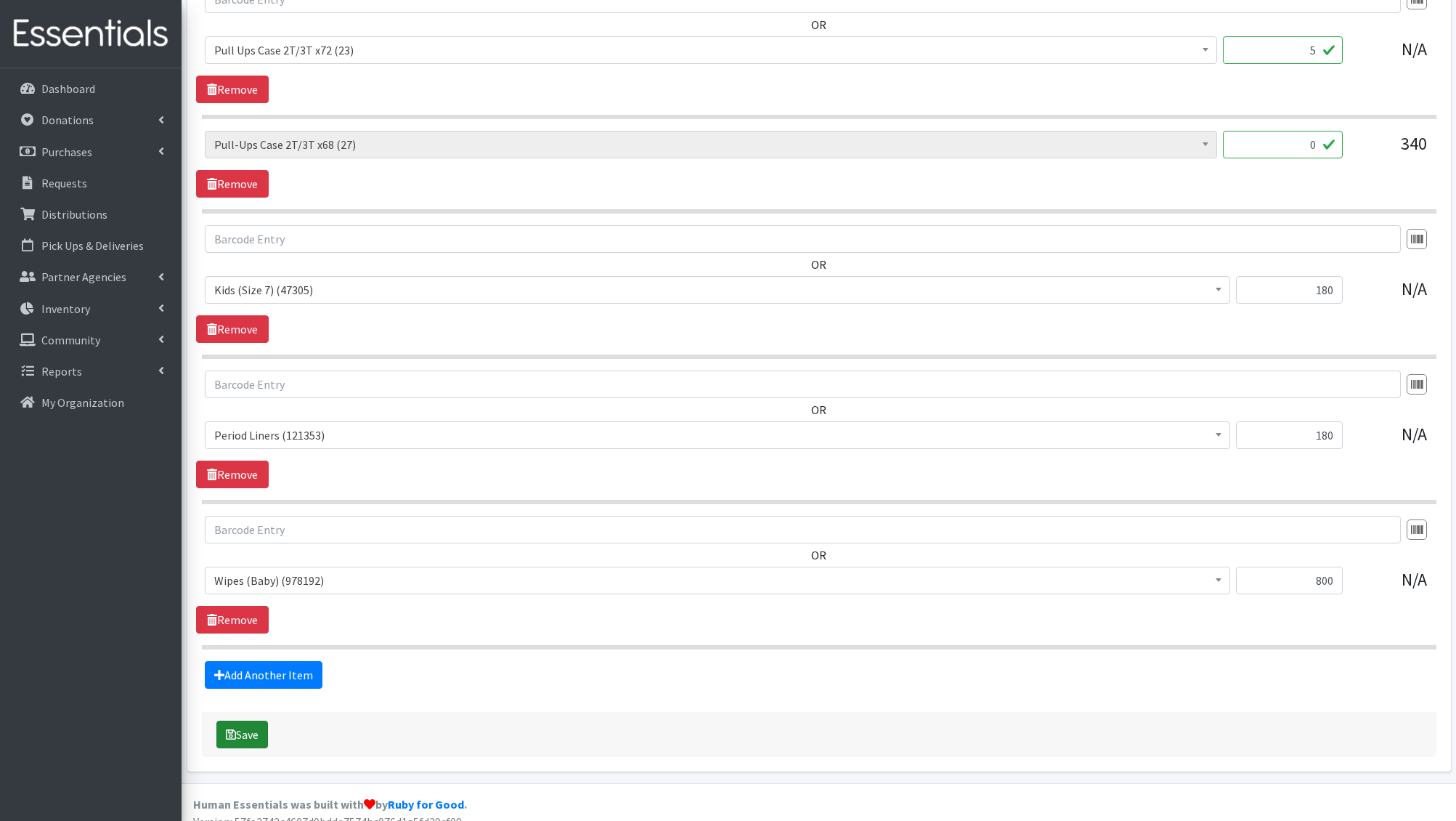
type textarea "1.32- (free area added) We would love: 15 cases of pull ups (5-2t/3t, 5-3t/4t, …"
click at [255, 721] on button "Save" at bounding box center [242, 734] width 52 height 27
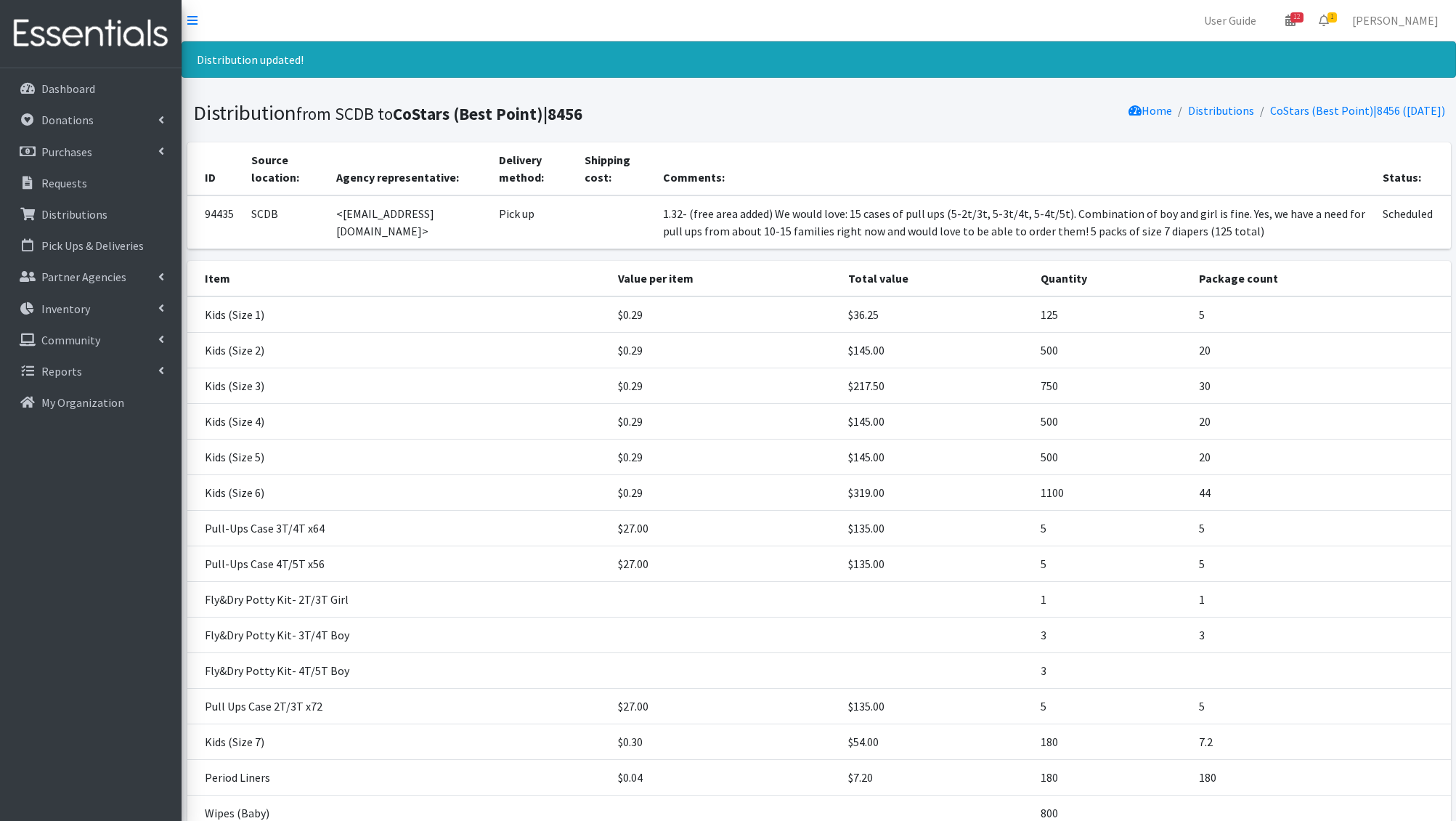
scroll to position [150, 0]
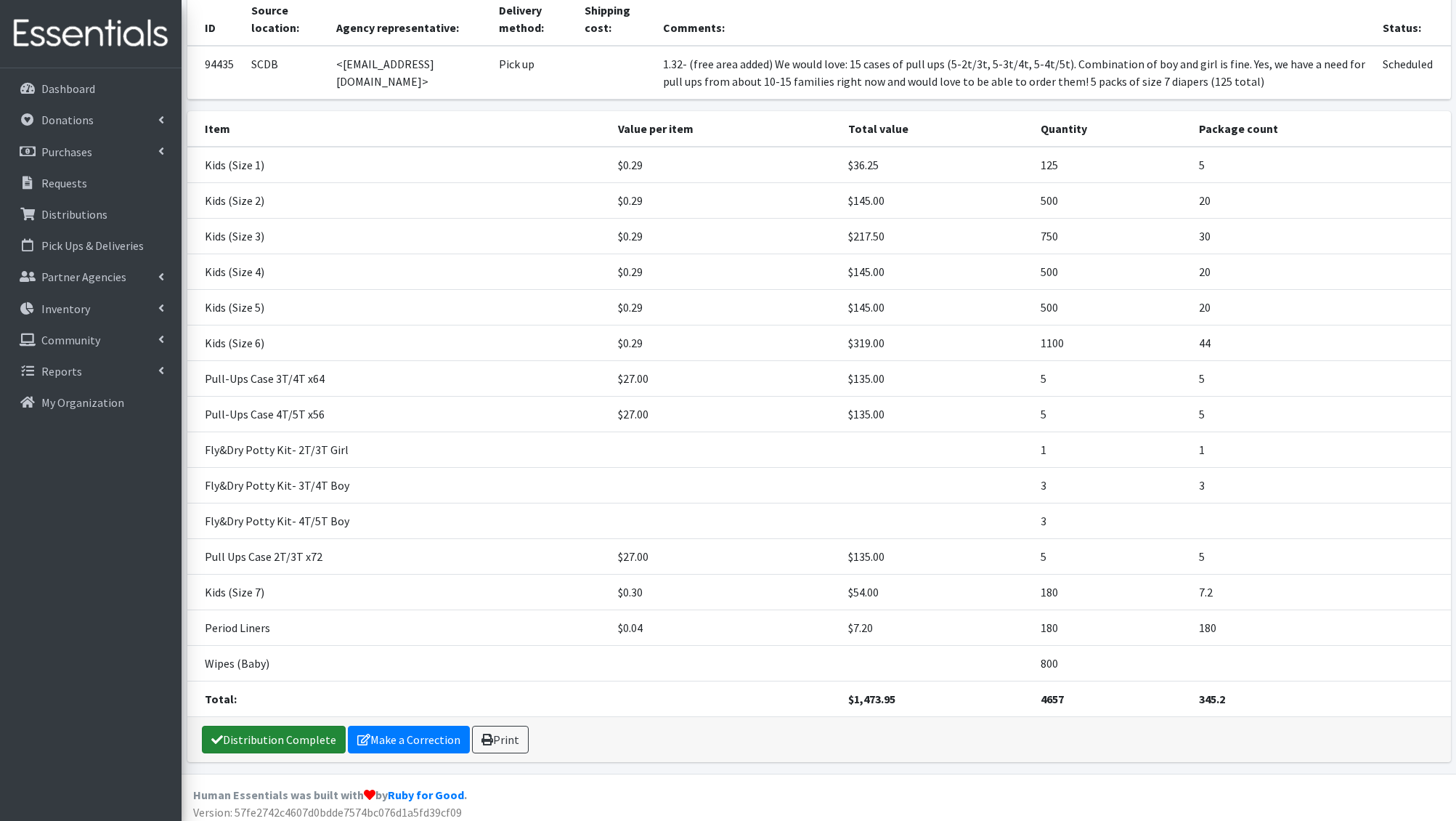
click at [290, 726] on link "Distribution Complete" at bounding box center [274, 739] width 144 height 27
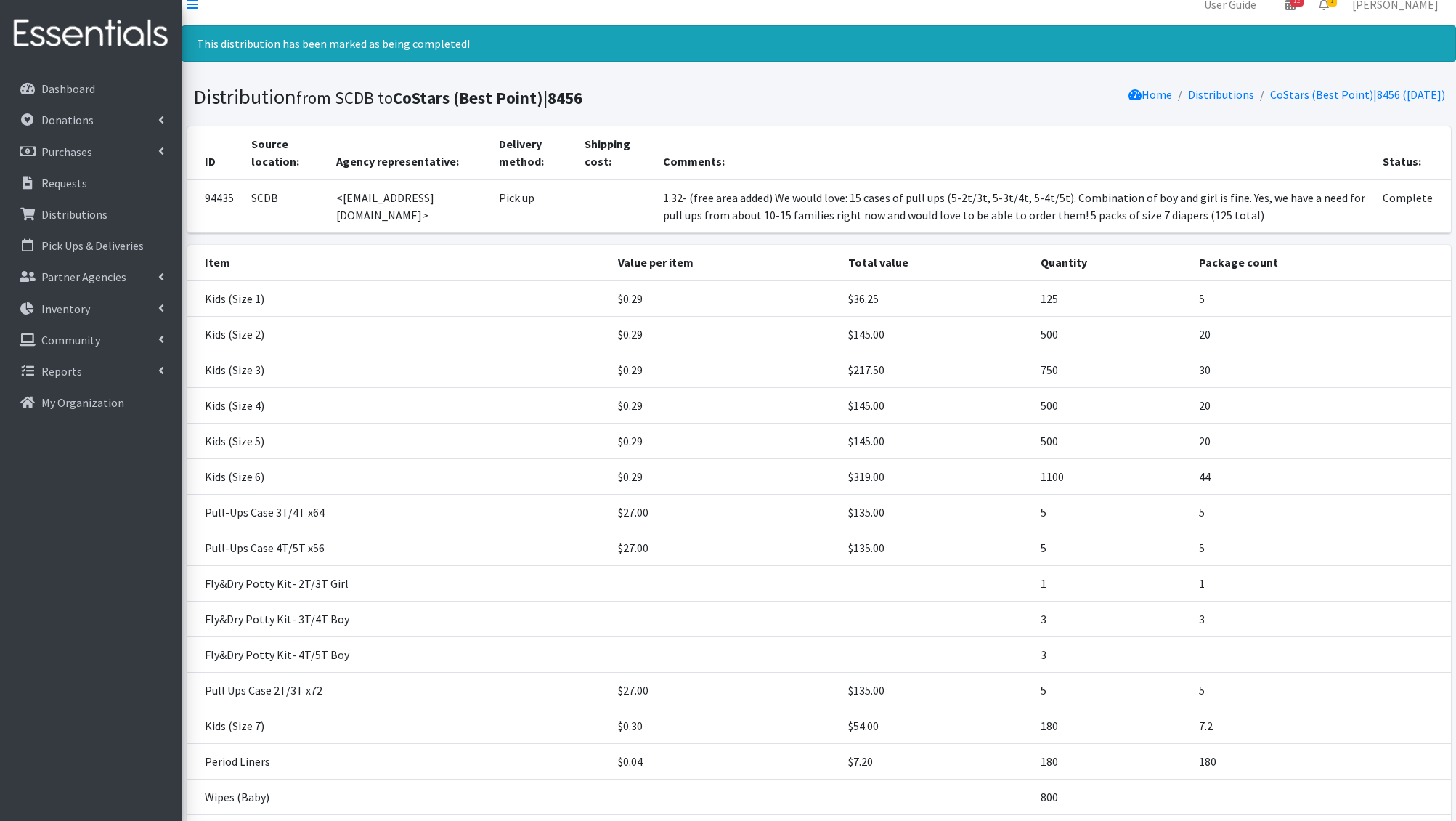
scroll to position [0, 0]
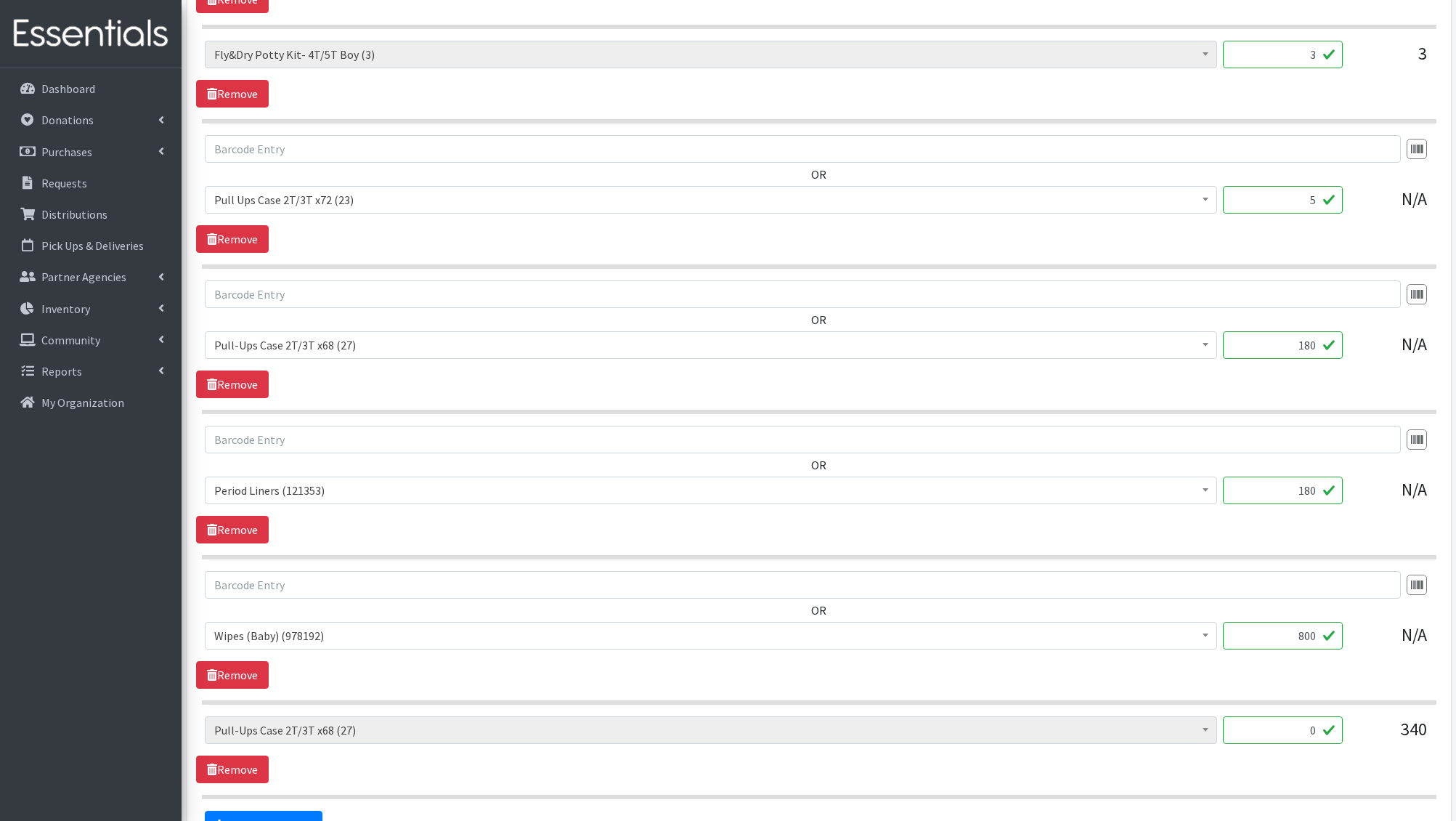
scroll to position [1731, 0]
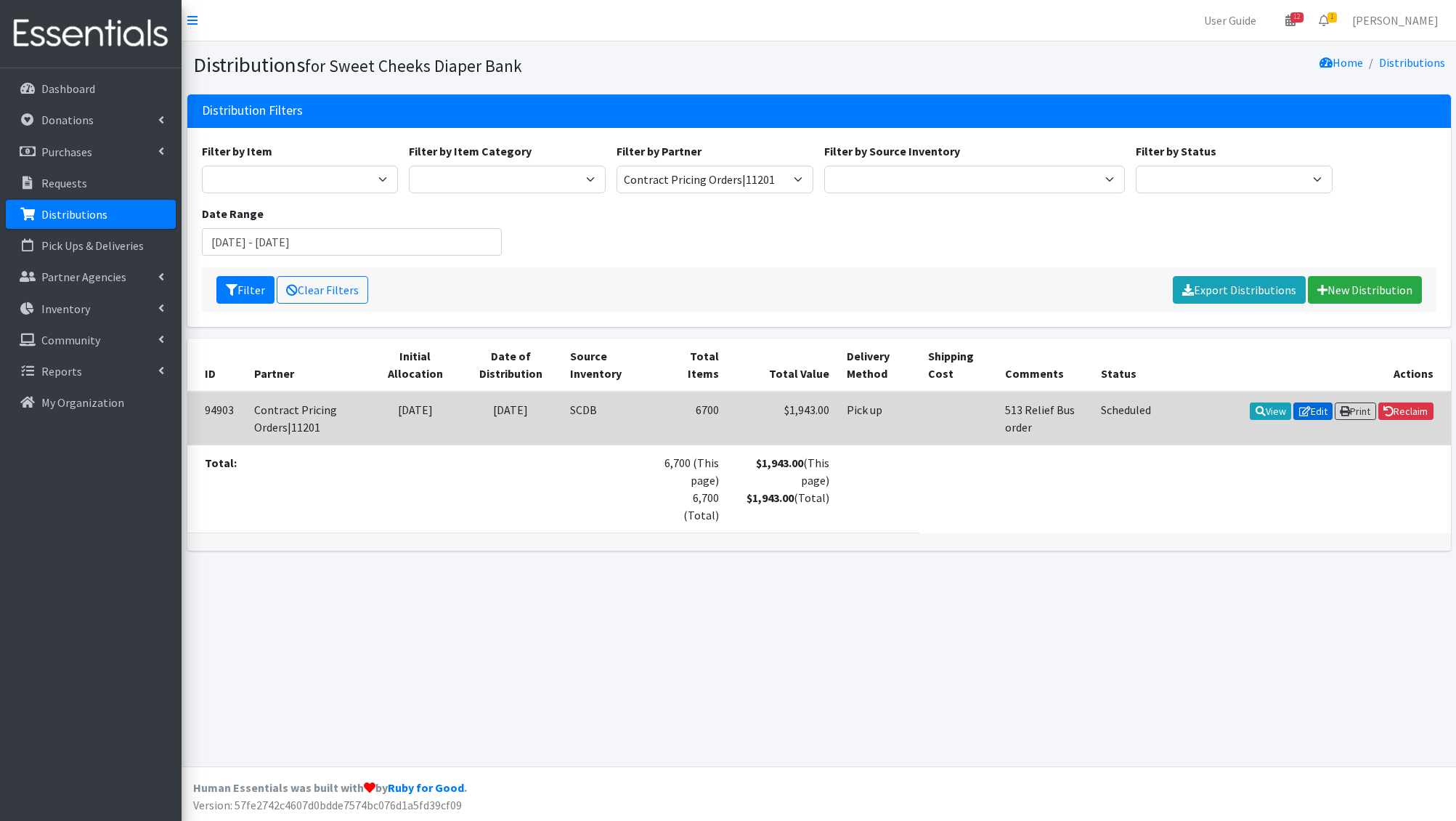
click at [1314, 414] on link "Edit" at bounding box center [1313, 411] width 39 height 18
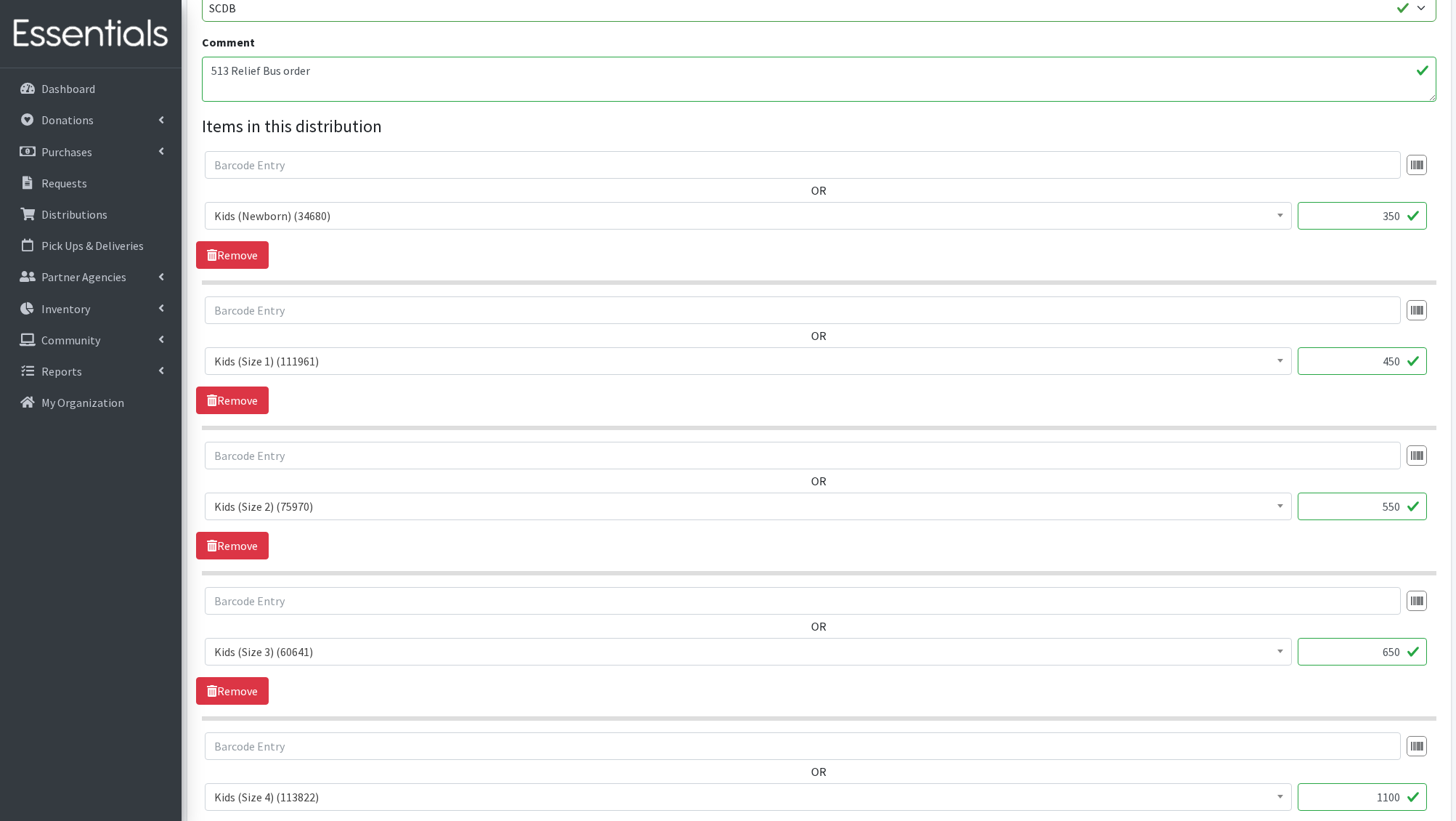
scroll to position [431, 0]
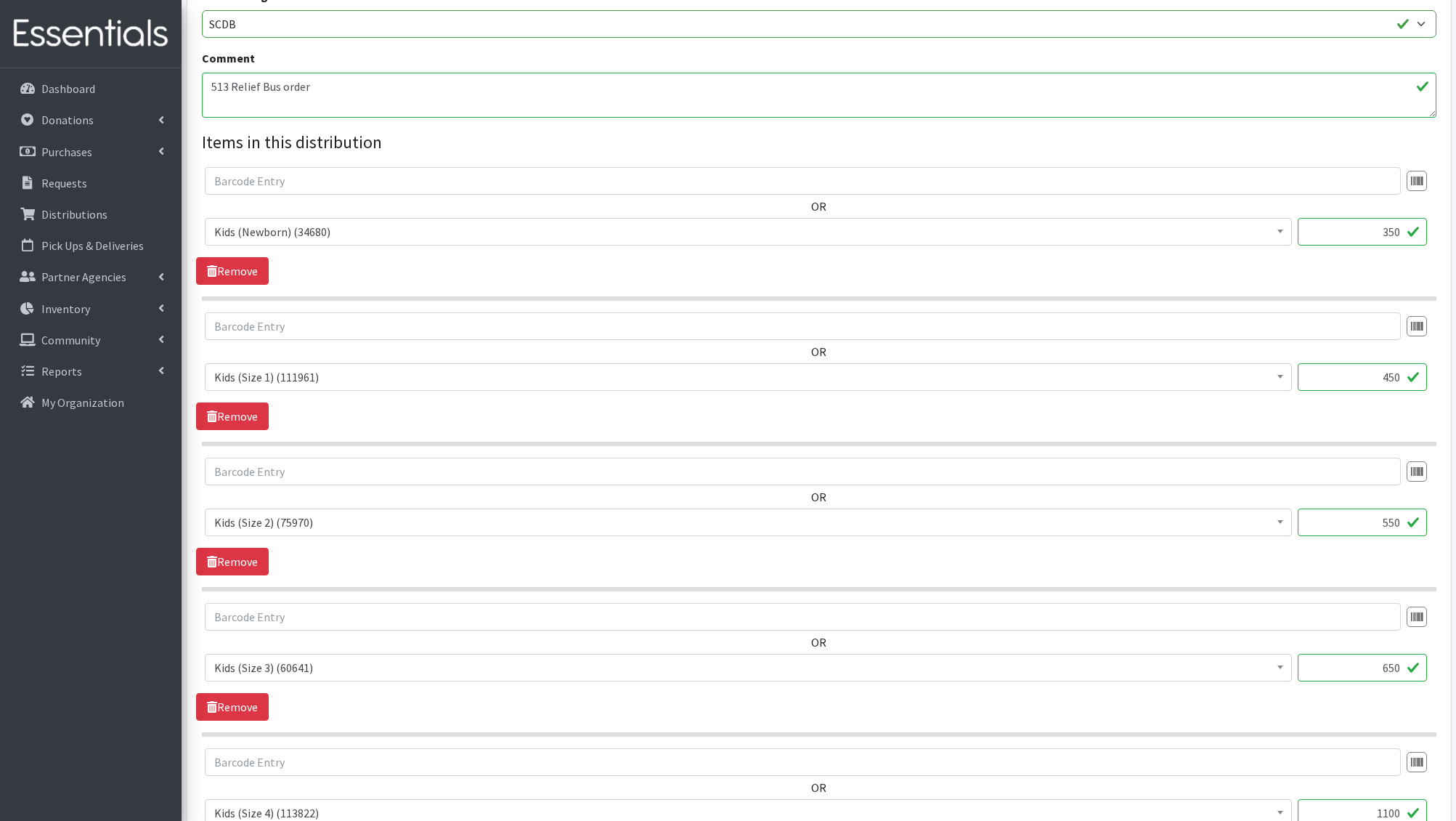
click at [1381, 374] on input "450" at bounding box center [1362, 377] width 129 height 27
type input "396"
click at [1378, 509] on input "550" at bounding box center [1362, 522] width 129 height 27
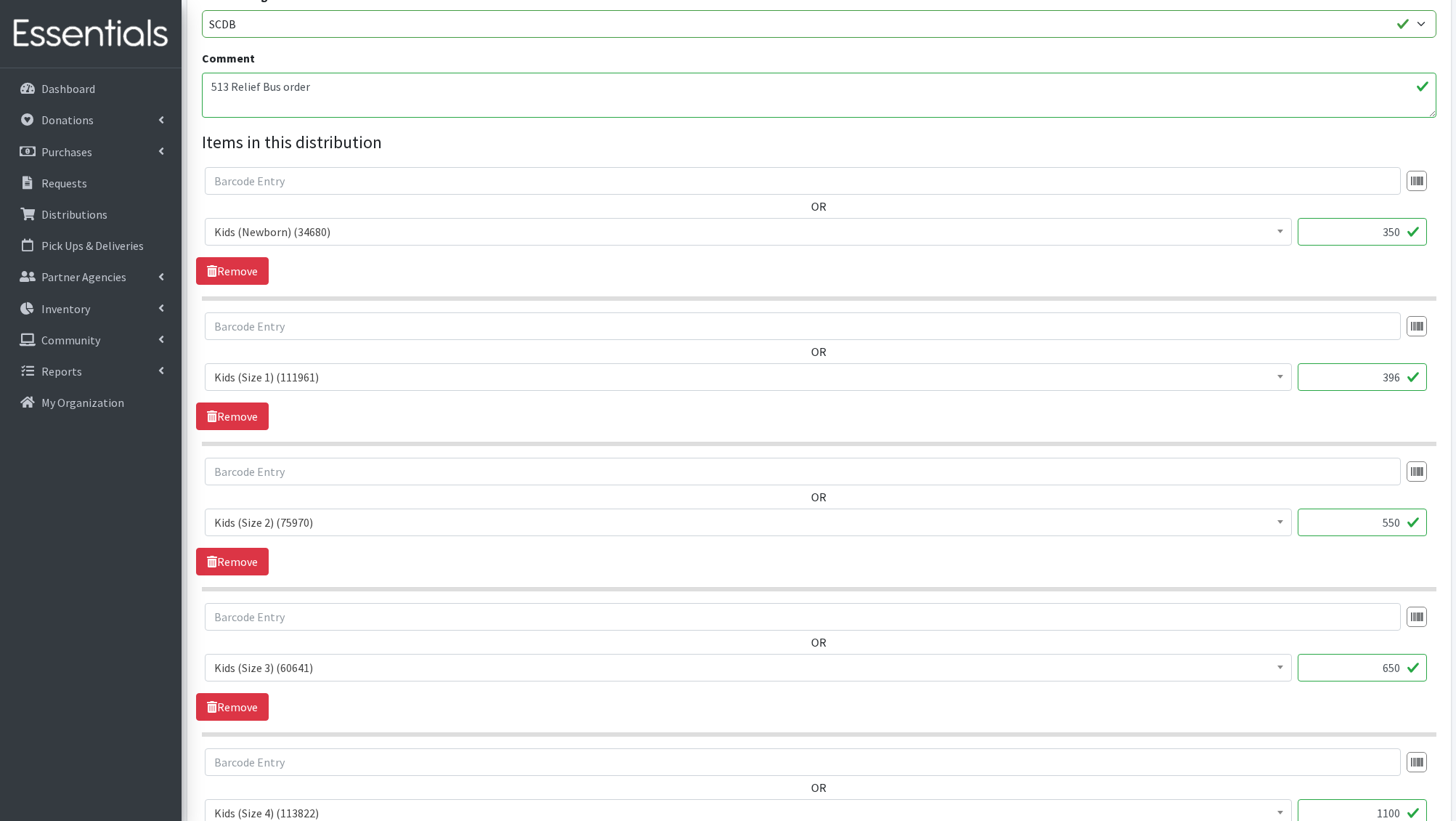
click at [1378, 509] on input "550" at bounding box center [1362, 522] width 129 height 27
type input "528"
click at [1379, 664] on input "650" at bounding box center [1362, 667] width 129 height 27
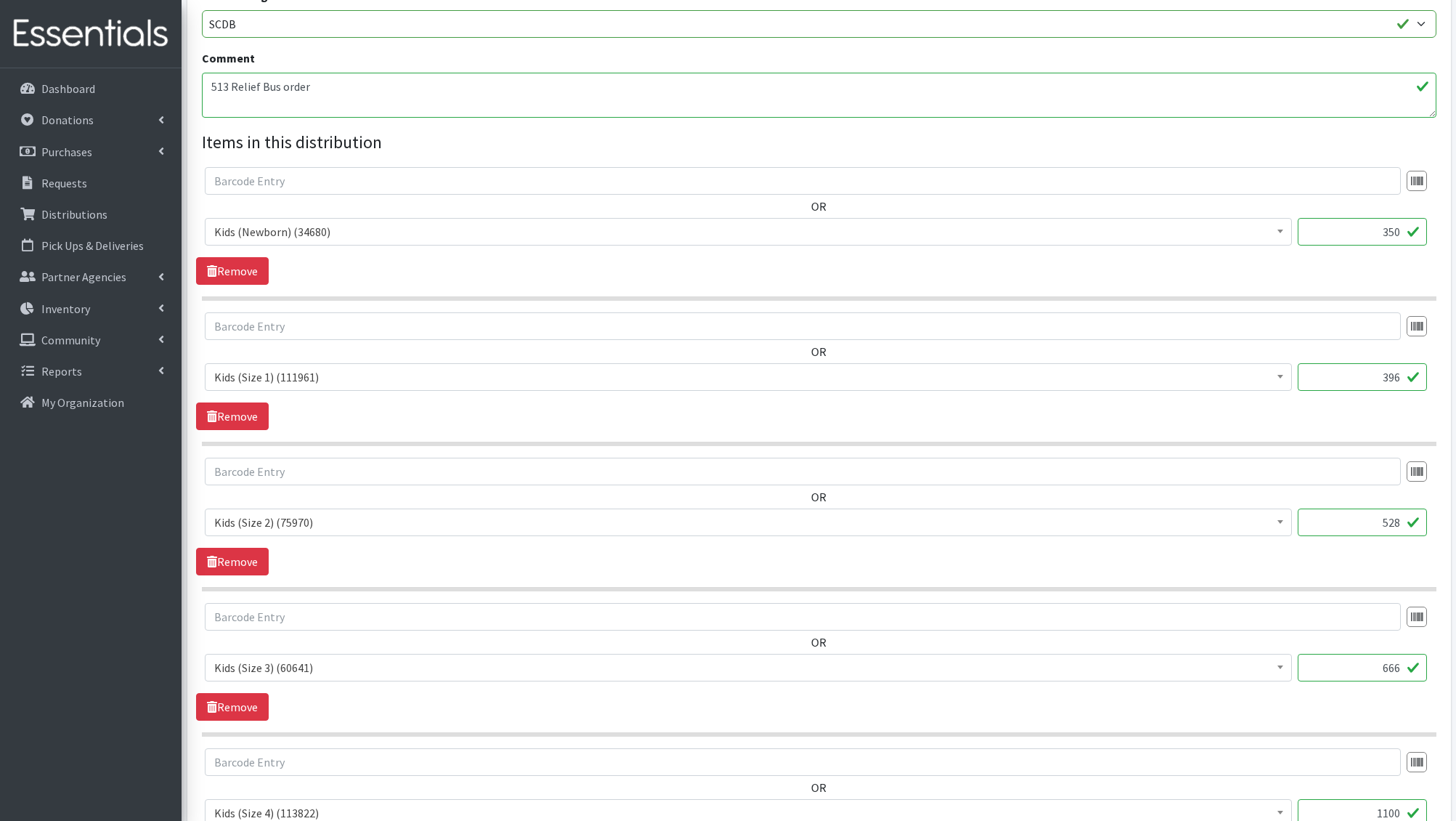
type input "666"
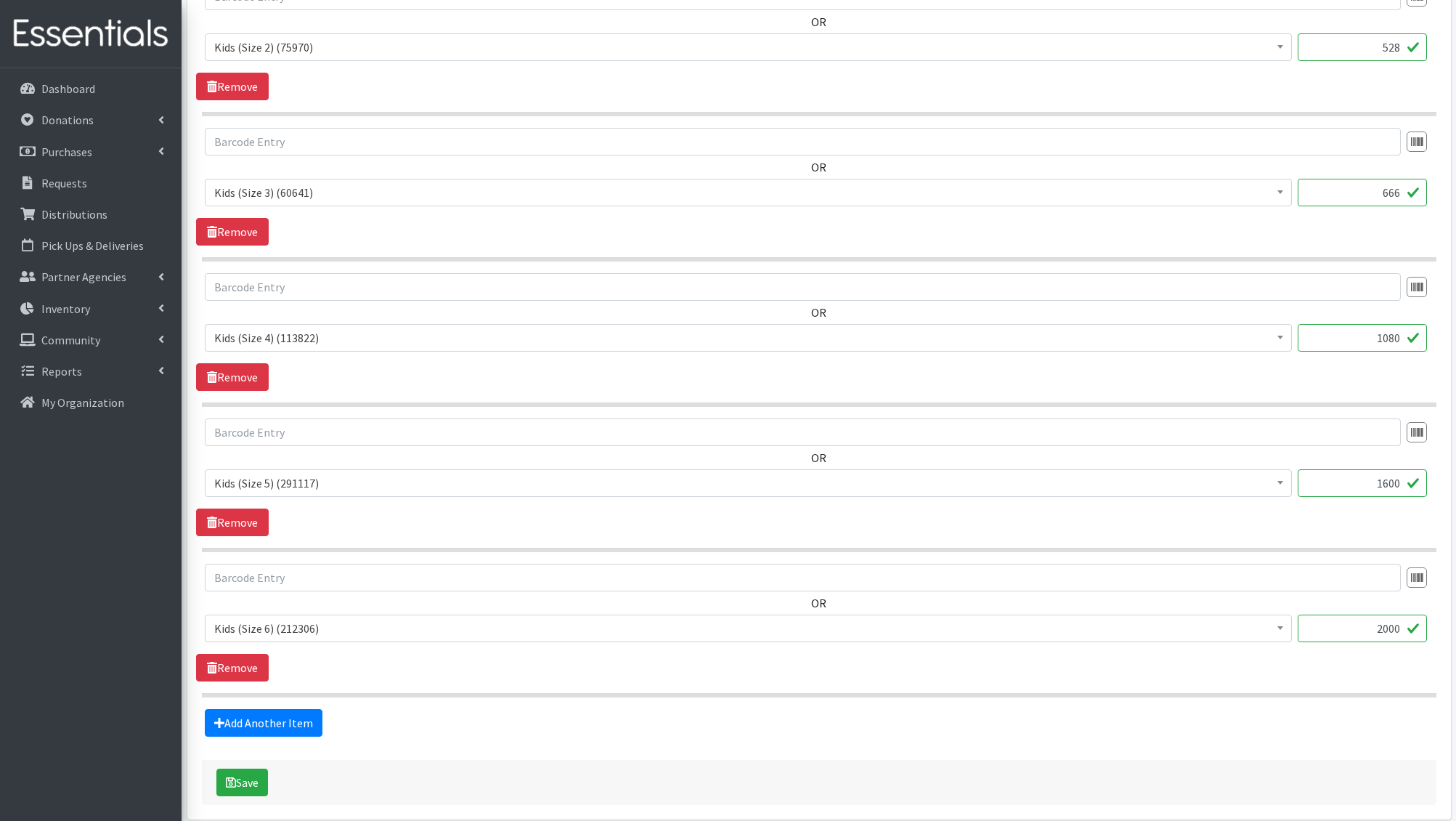
scroll to position [963, 0]
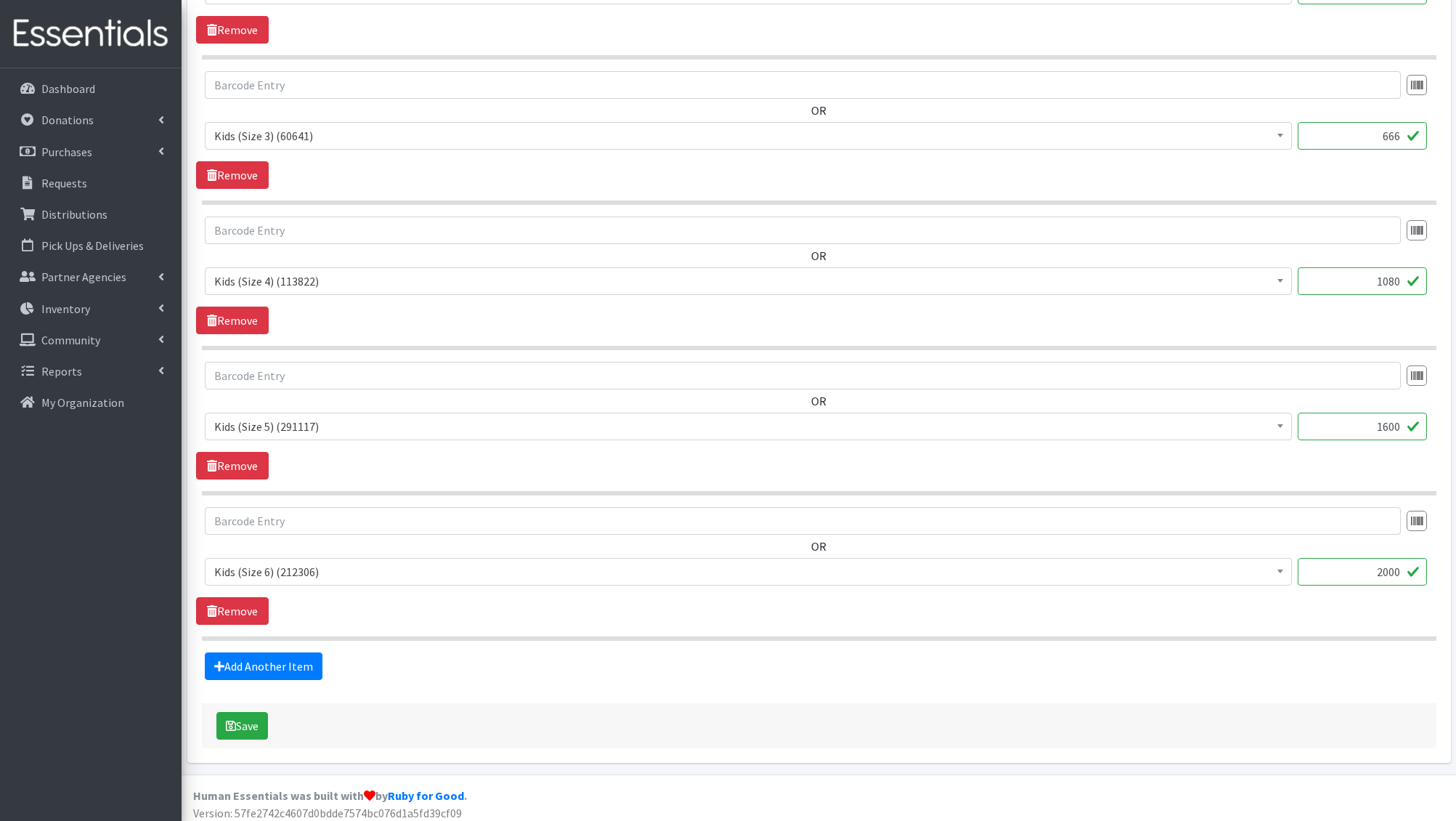
type input "1080"
click at [1390, 419] on input "1600" at bounding box center [1362, 426] width 129 height 27
type input "1664"
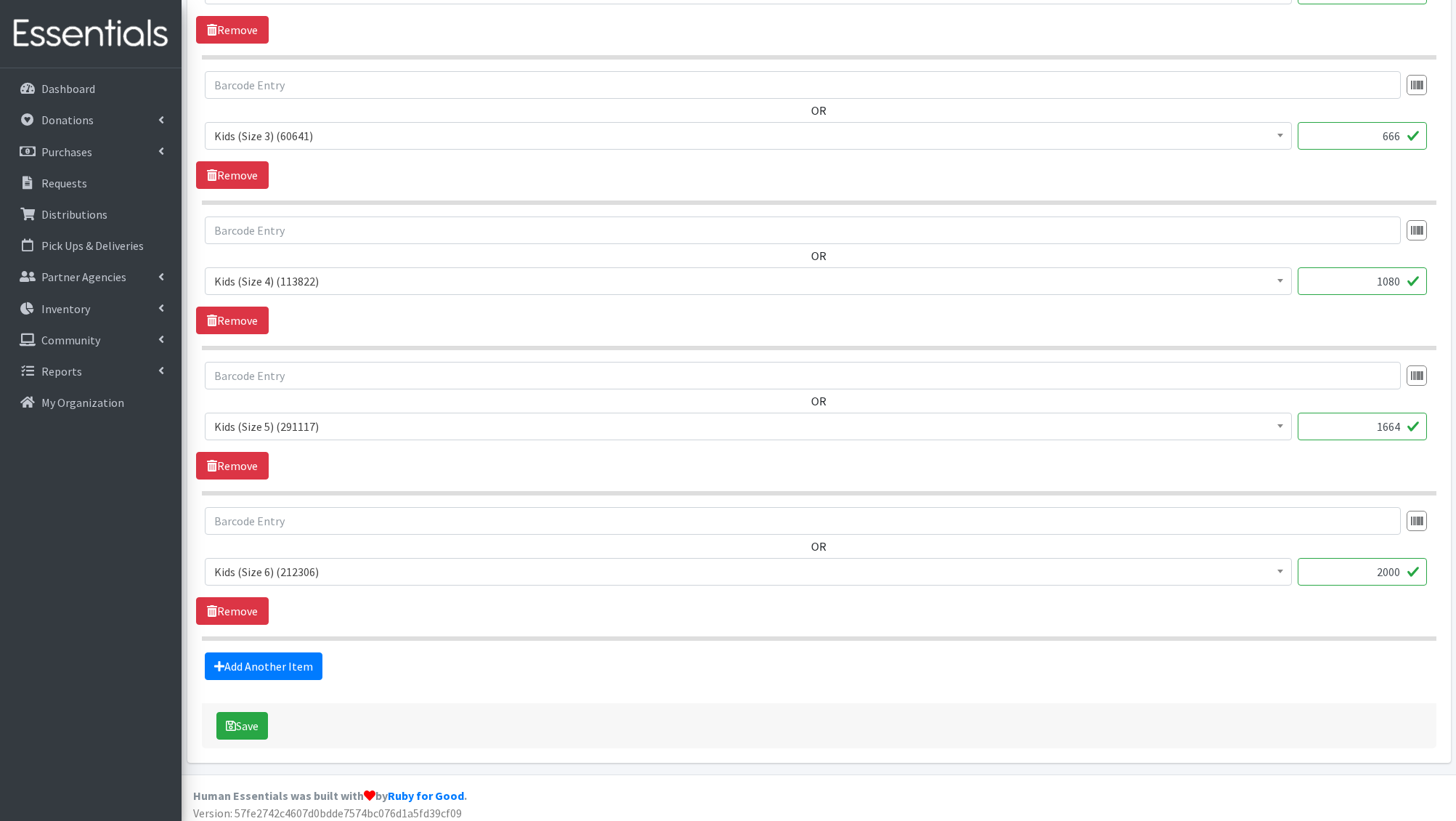
click at [1377, 560] on input "2000" at bounding box center [1362, 571] width 129 height 27
type input "1976"
click at [258, 712] on button "Save" at bounding box center [242, 725] width 52 height 27
